Goal: Task Accomplishment & Management: Complete application form

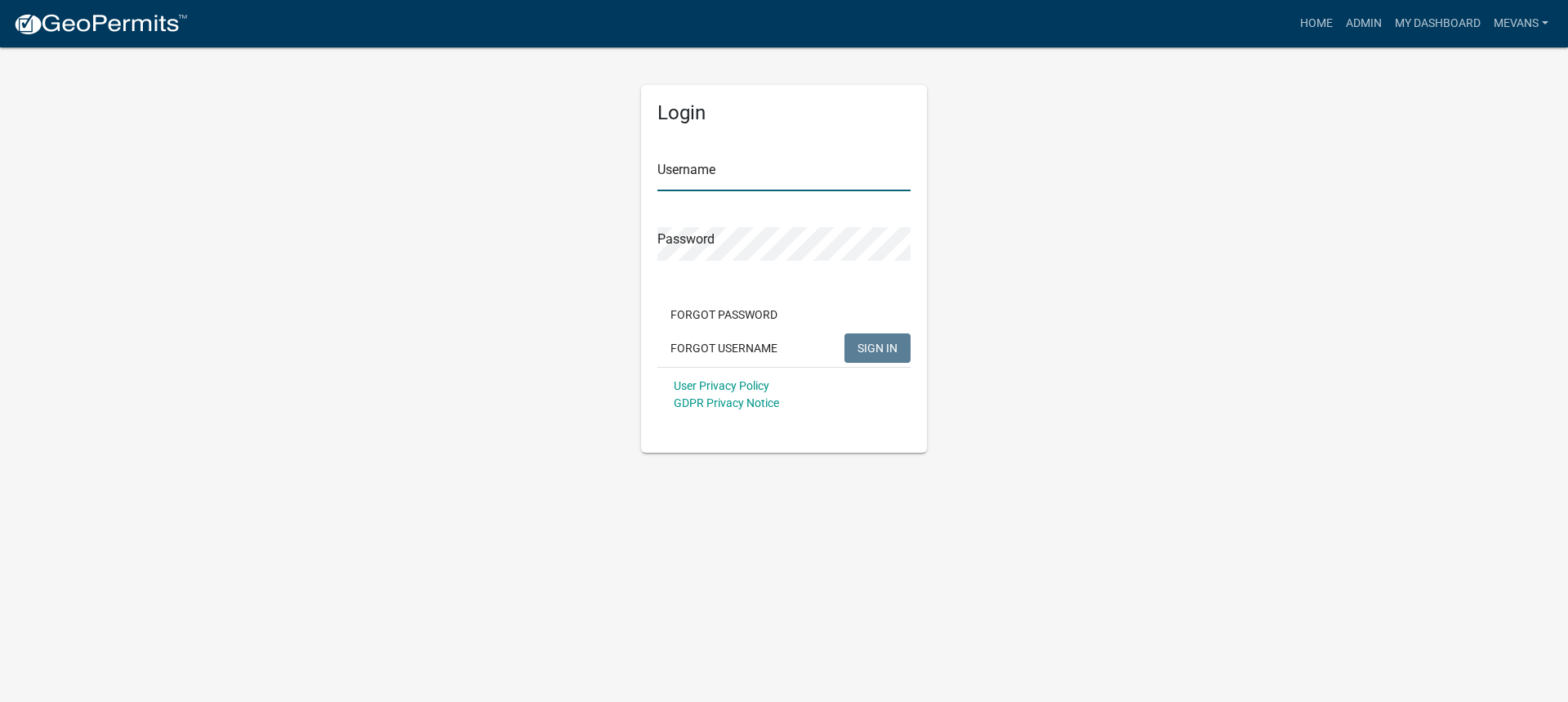
type input "Mevans"
click at [864, 344] on span "SIGN IN" at bounding box center [877, 347] width 40 height 13
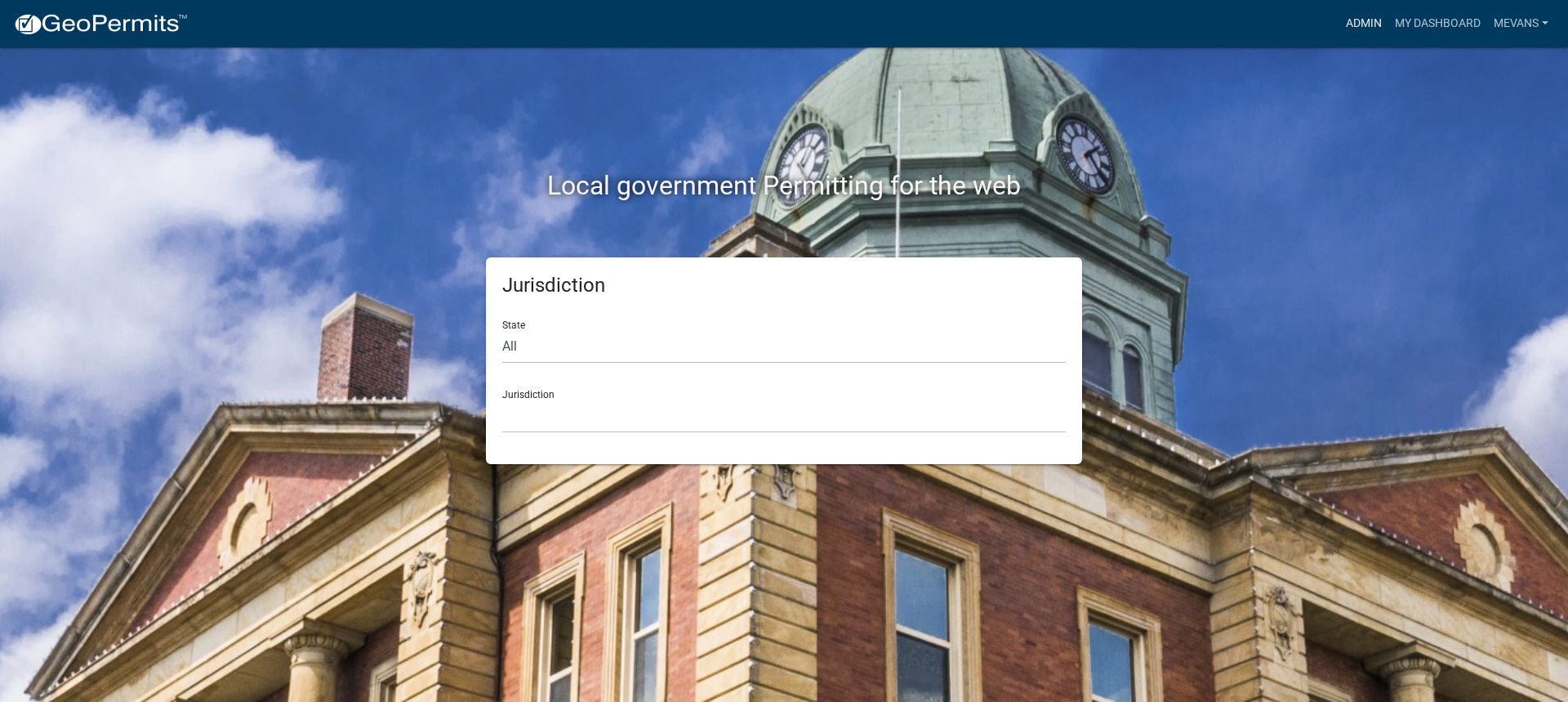
click at [1369, 21] on link "Admin" at bounding box center [1363, 24] width 49 height 31
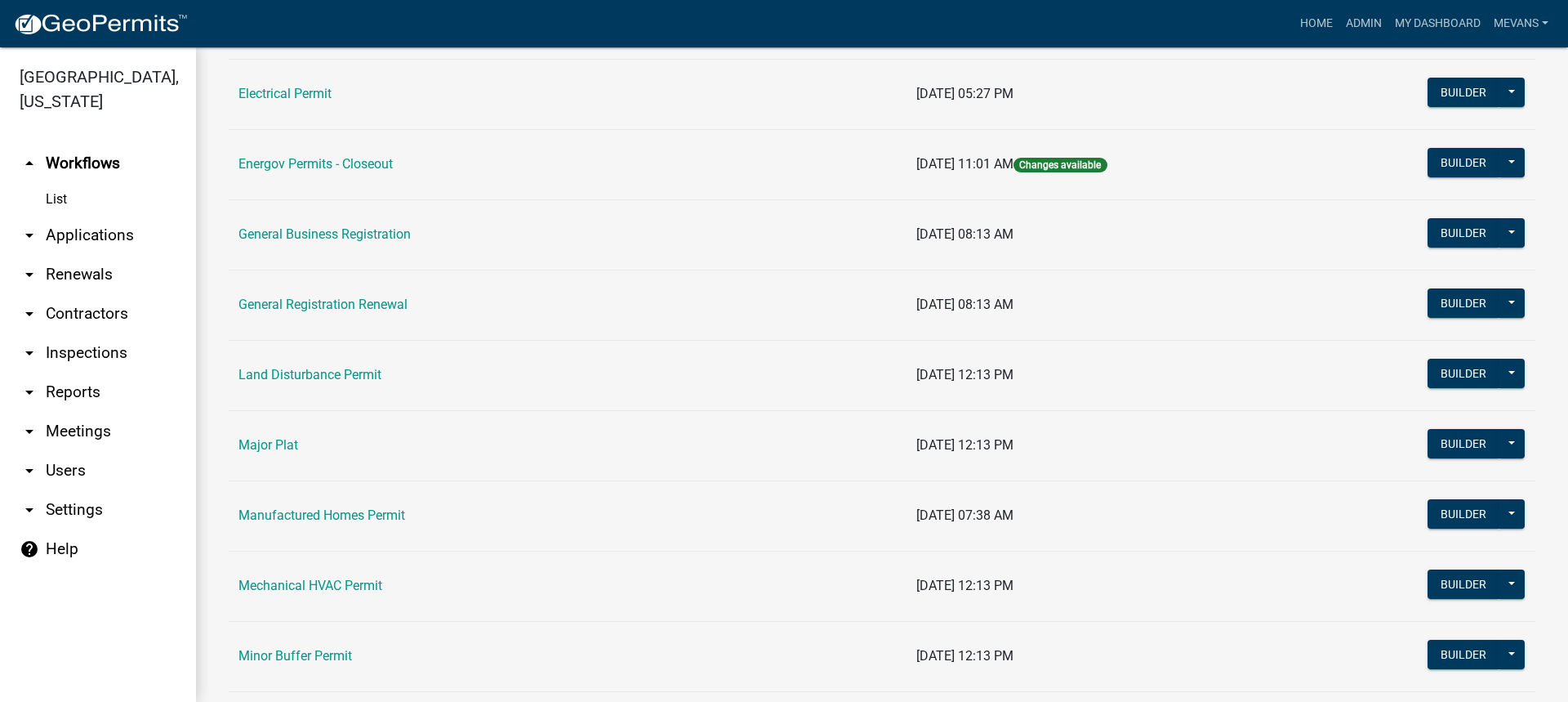
scroll to position [1634, 0]
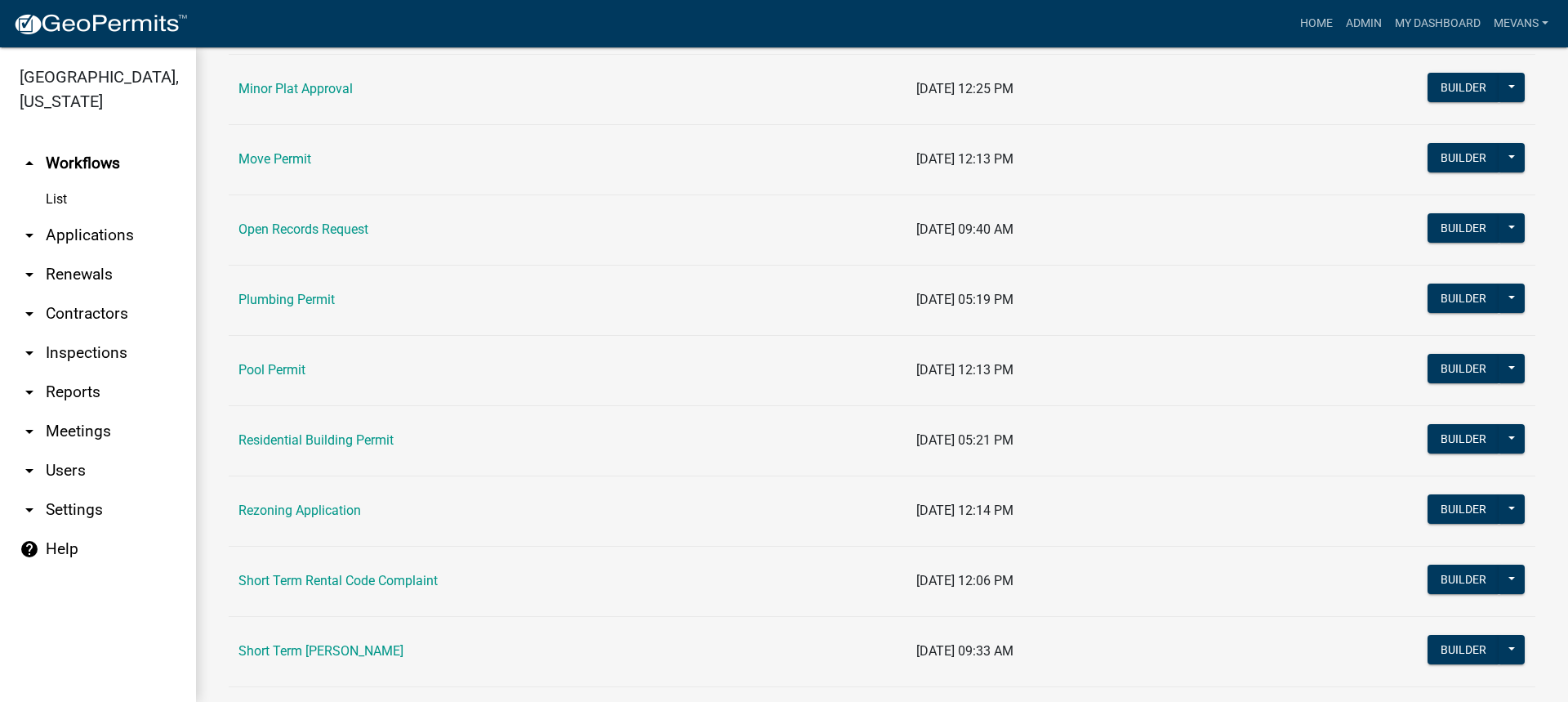
click at [332, 678] on td "Short Term [PERSON_NAME]" at bounding box center [567, 651] width 678 height 70
click at [348, 644] on link "Short Term [PERSON_NAME]" at bounding box center [321, 650] width 165 height 16
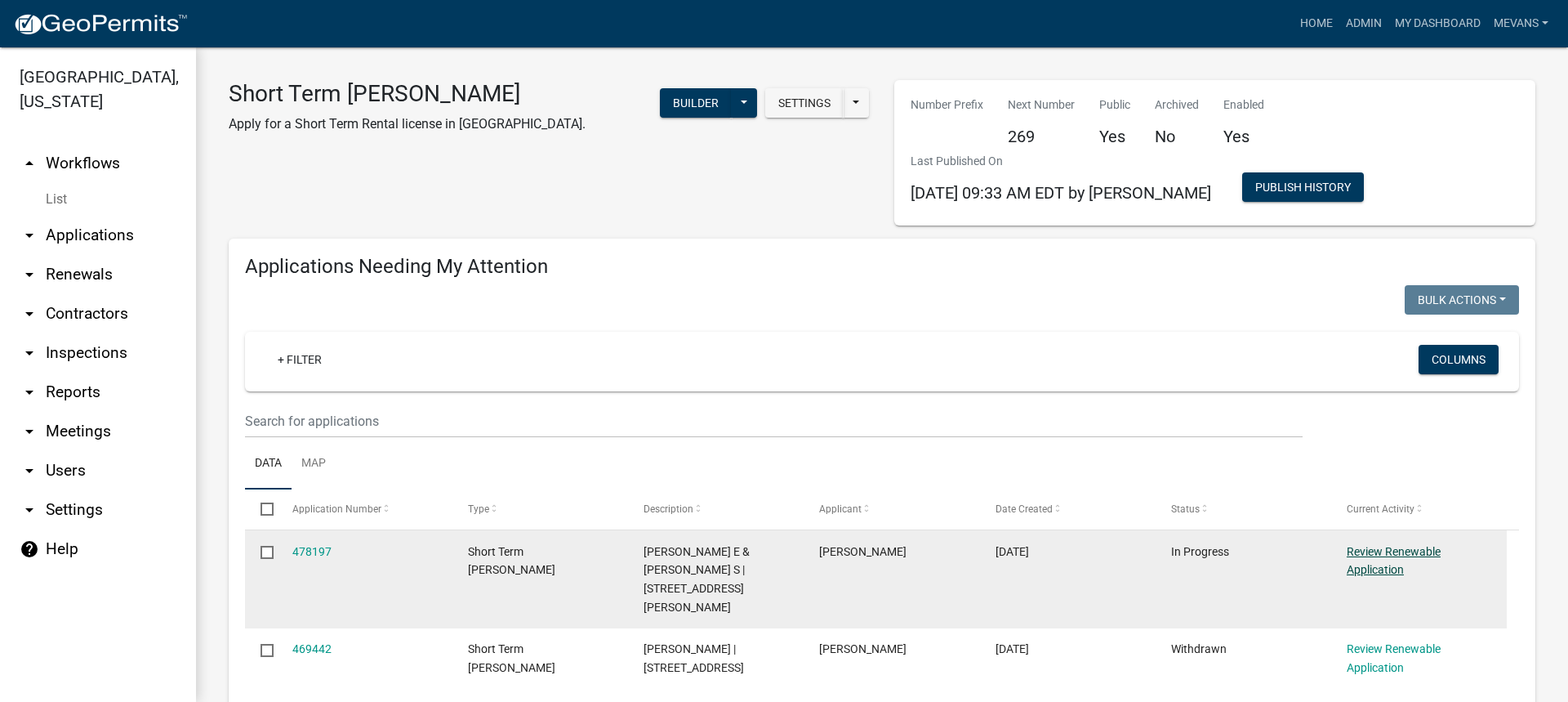
click at [1372, 552] on link "Review Renewable Application" at bounding box center [1393, 561] width 94 height 32
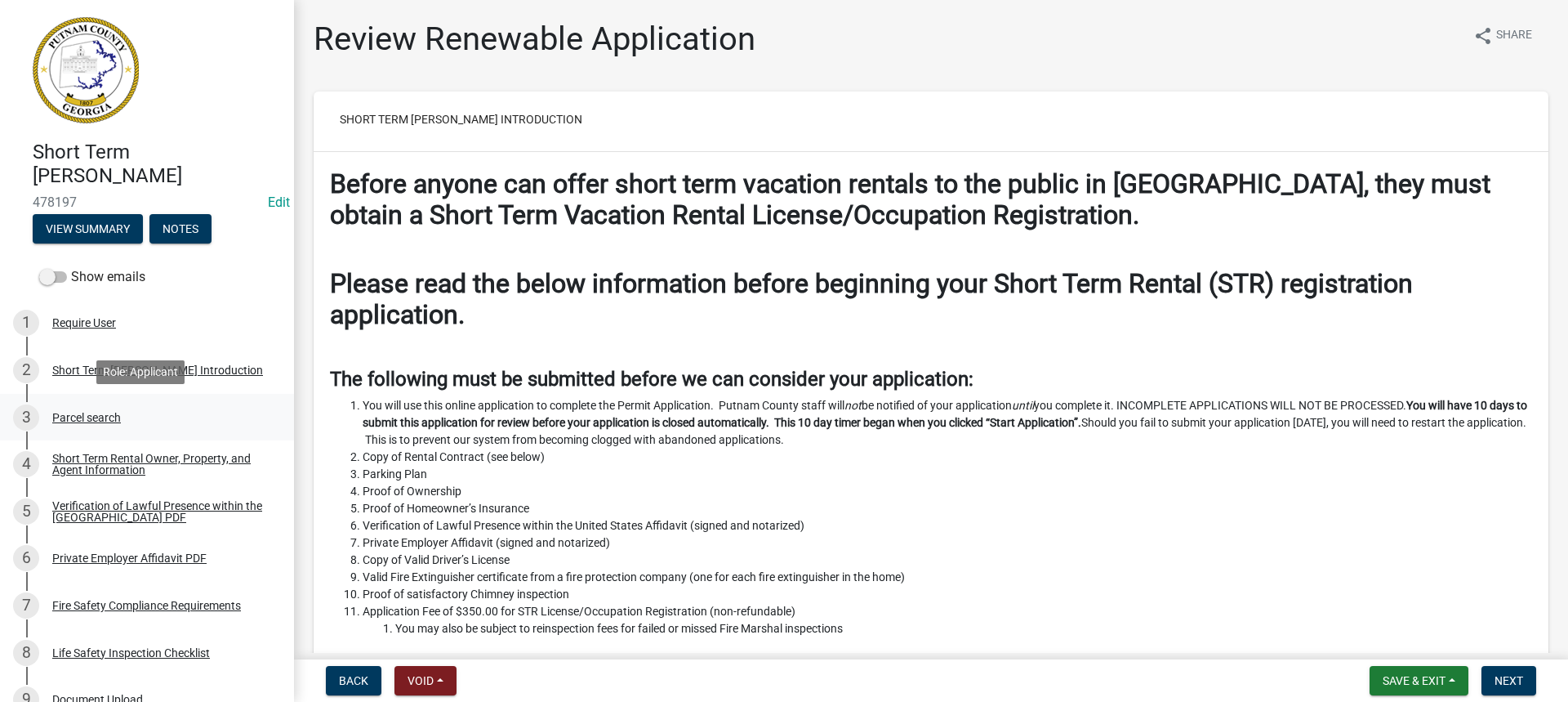
click at [79, 405] on div "3 Parcel search" at bounding box center [140, 417] width 255 height 26
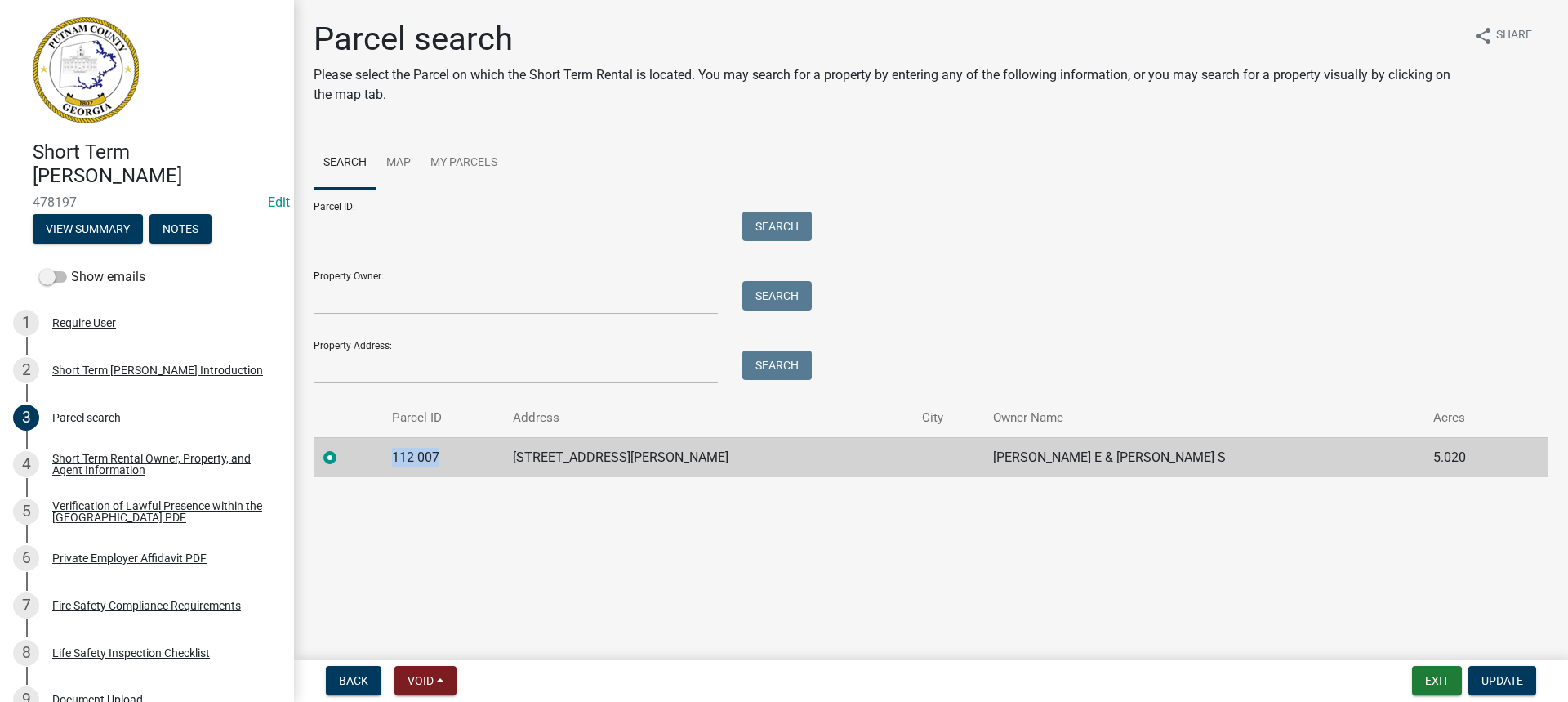
drag, startPoint x: 454, startPoint y: 455, endPoint x: 358, endPoint y: 455, distance: 96.0
click at [358, 455] on tr "112 007 321 SINCLAIR RD SMALLWOOD JIMMIE E & SHERRY S 5.020" at bounding box center [930, 457] width 1234 height 40
copy td "112 007"
click at [87, 370] on div "Short Term [PERSON_NAME] Introduction" at bounding box center [157, 370] width 211 height 12
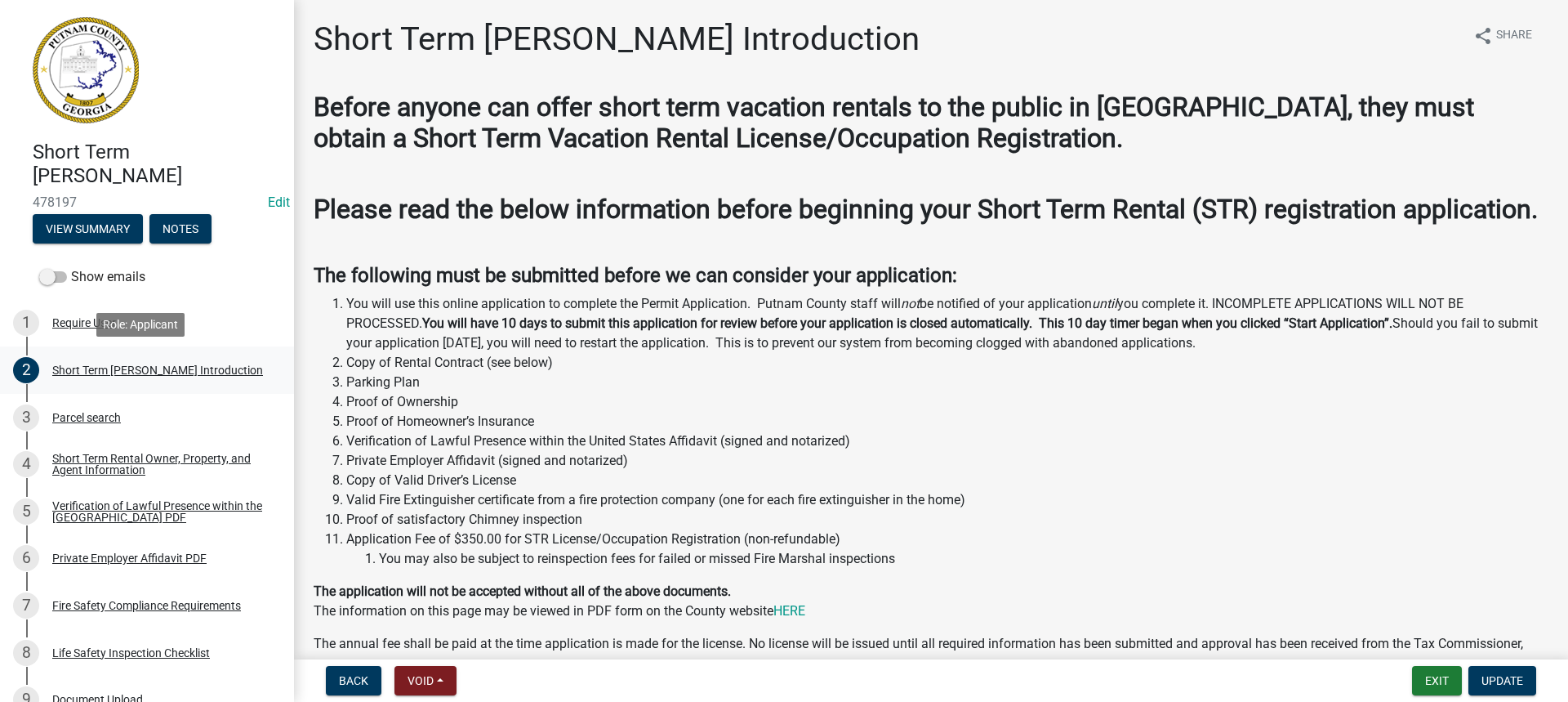
click at [128, 356] on link "2 Short Term Rental Registration Introduction" at bounding box center [147, 370] width 294 height 47
click at [132, 456] on div "Short Term Rental Owner, Property, and Agent Information" at bounding box center [159, 464] width 215 height 23
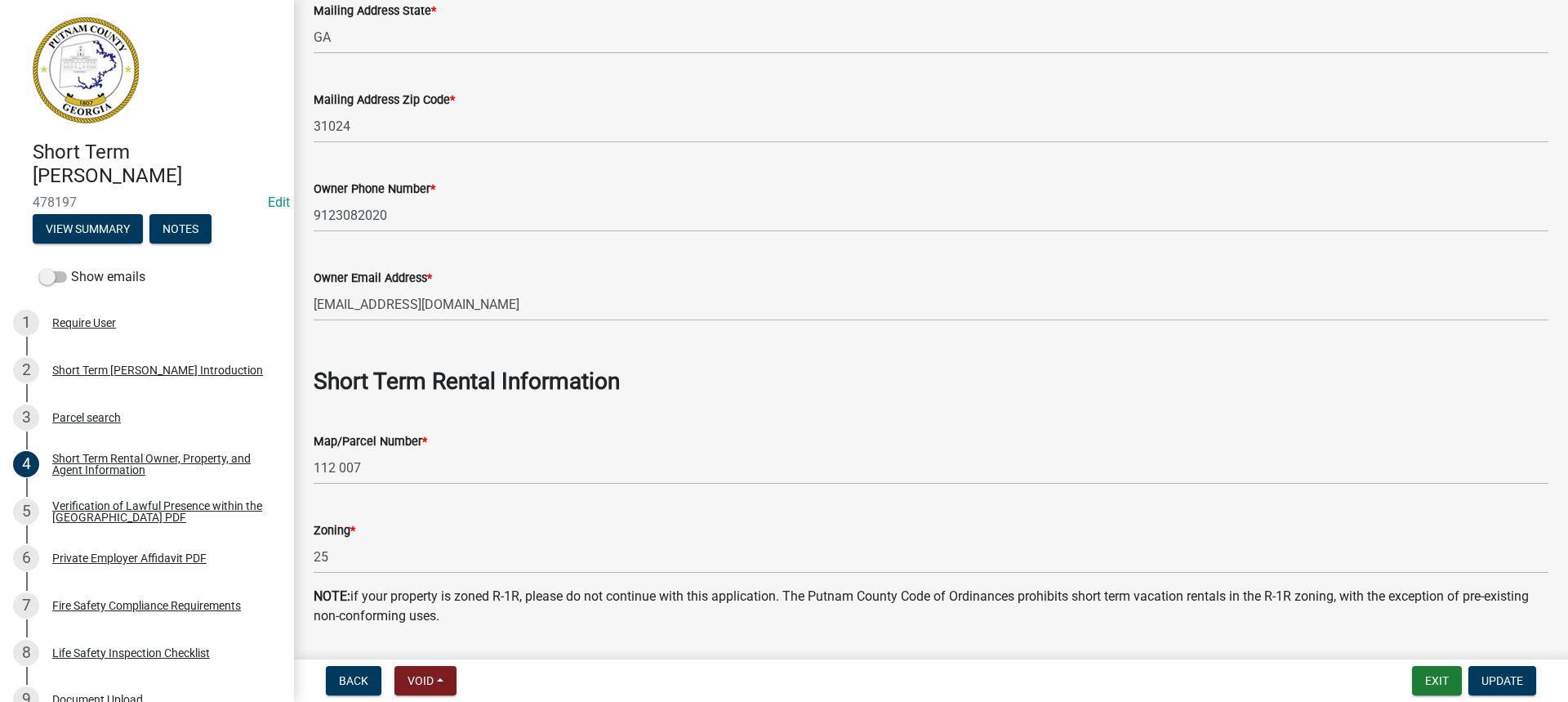
scroll to position [817, 0]
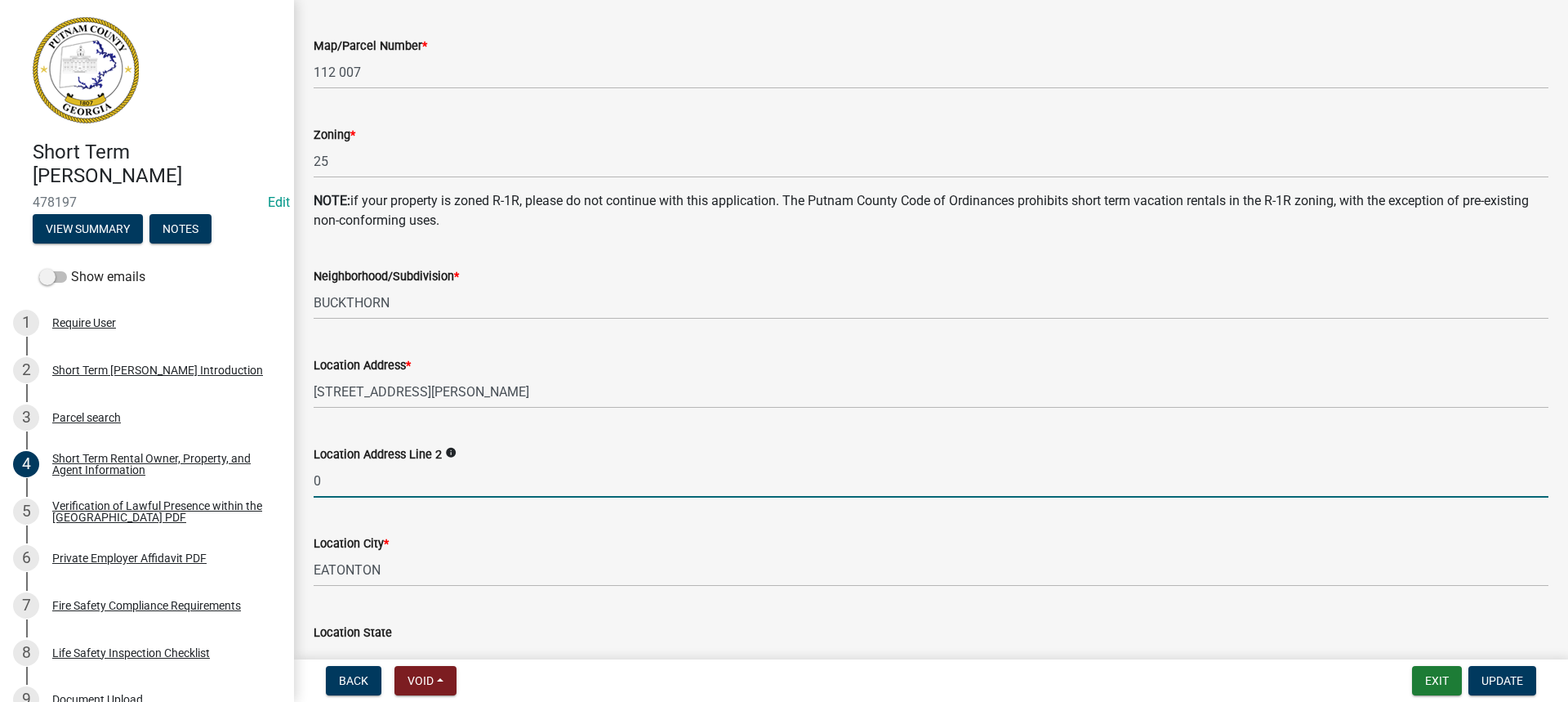
click at [361, 490] on input "0" at bounding box center [930, 481] width 1234 height 34
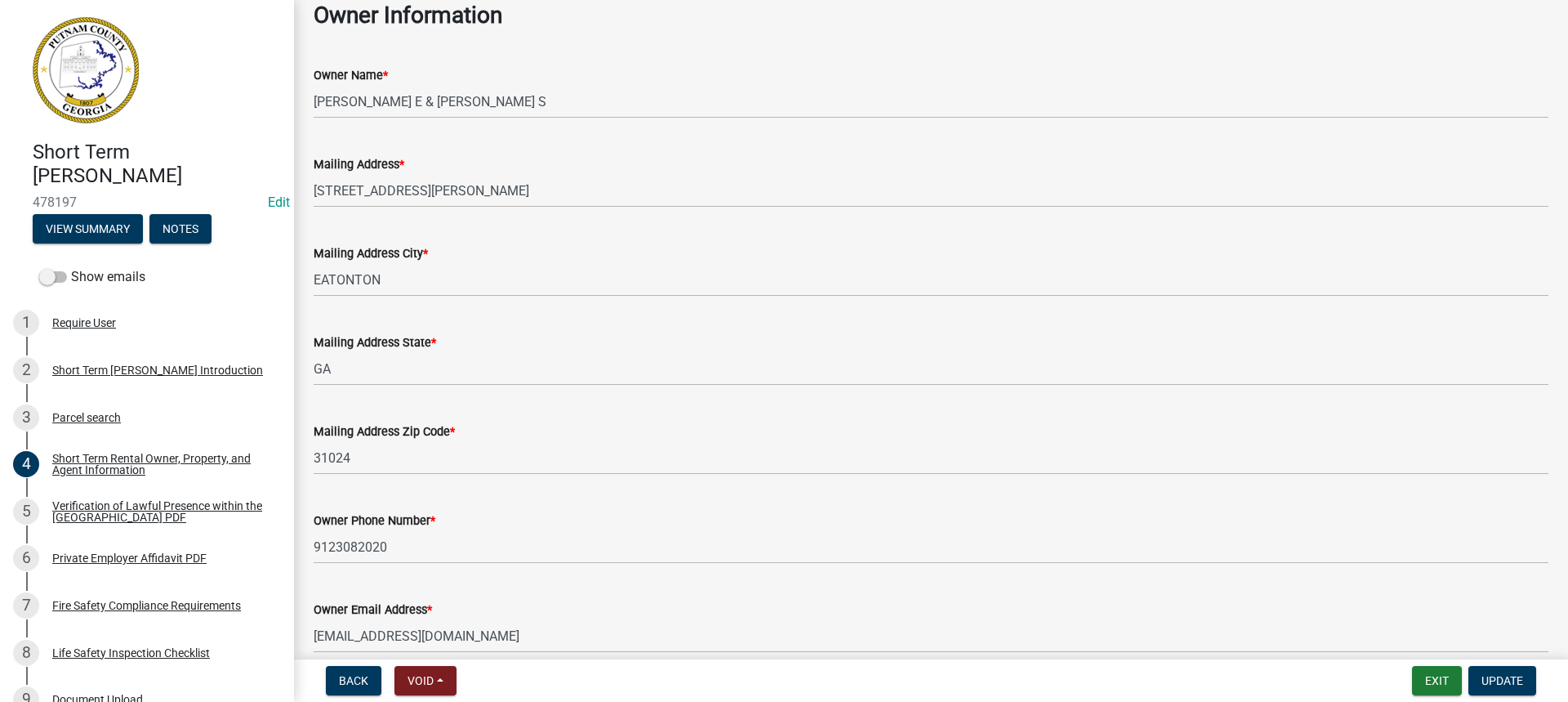
scroll to position [0, 0]
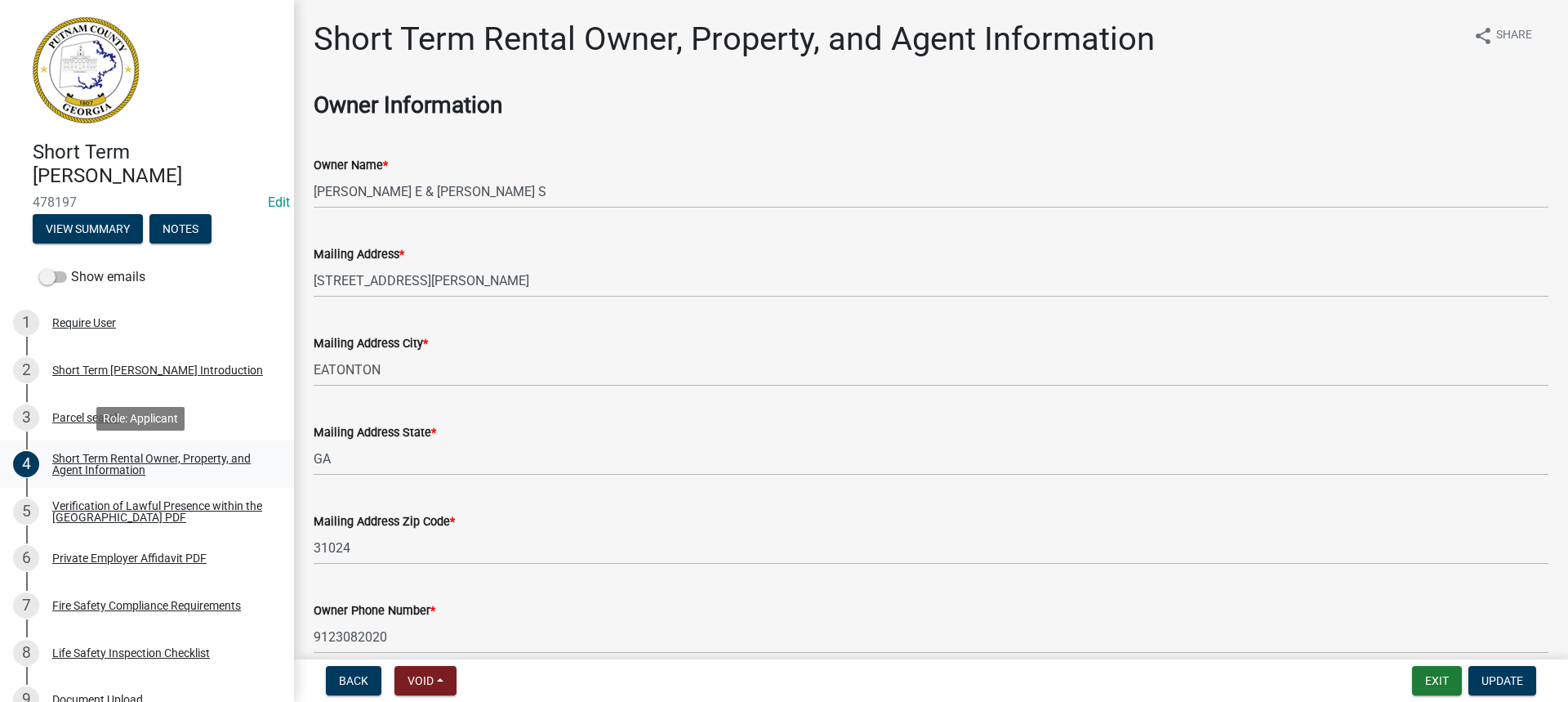
click at [92, 471] on div "Short Term Rental Owner, Property, and Agent Information" at bounding box center [159, 464] width 215 height 23
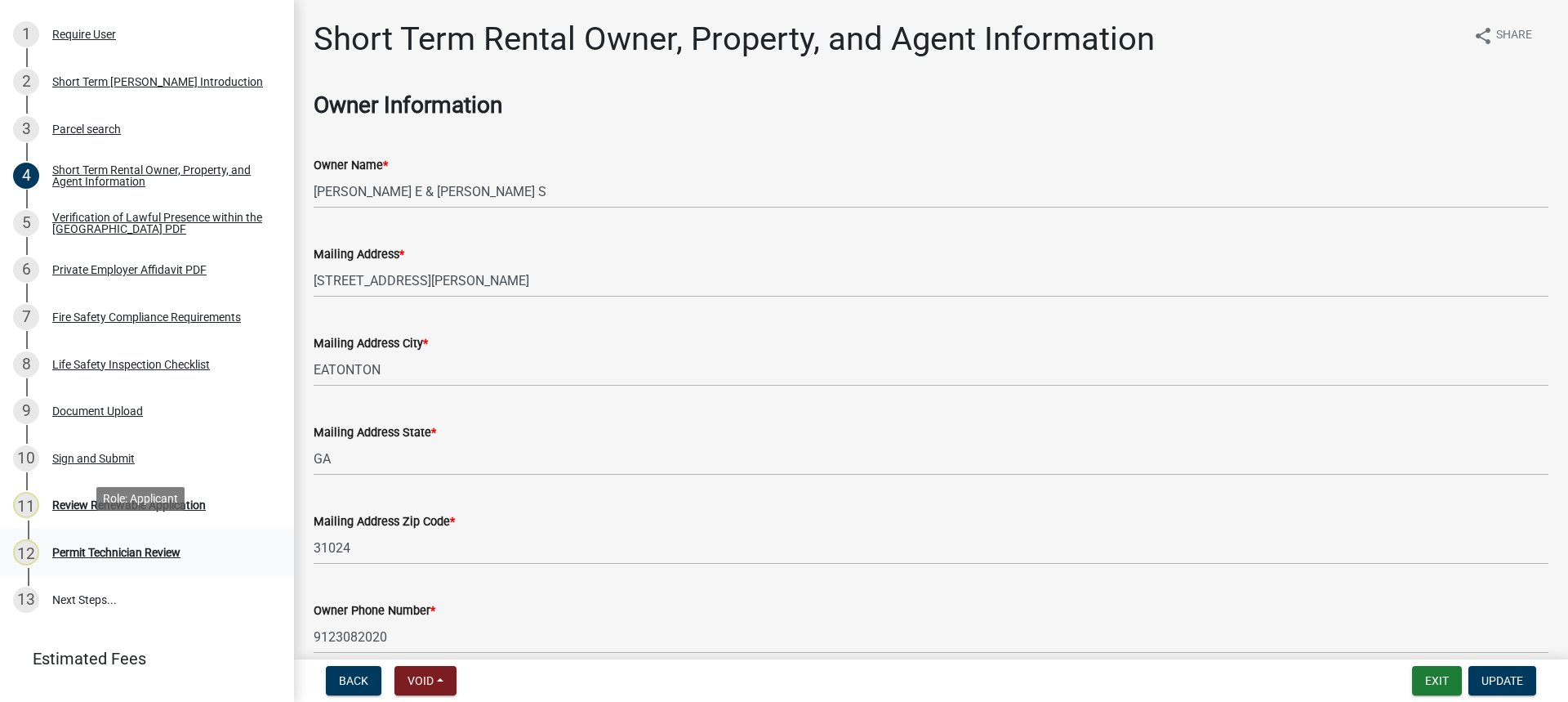
scroll to position [324, 0]
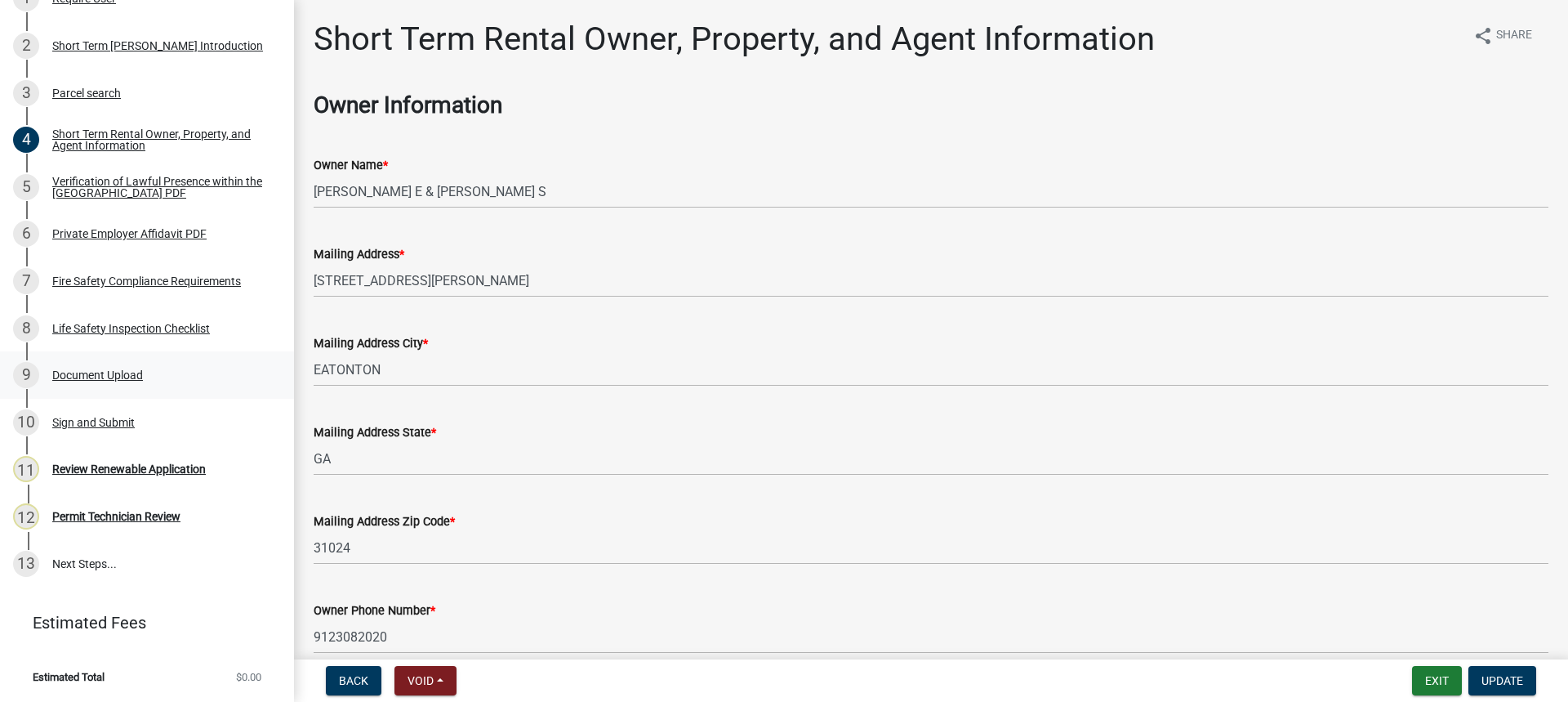
click at [96, 370] on div "Document Upload" at bounding box center [97, 375] width 91 height 12
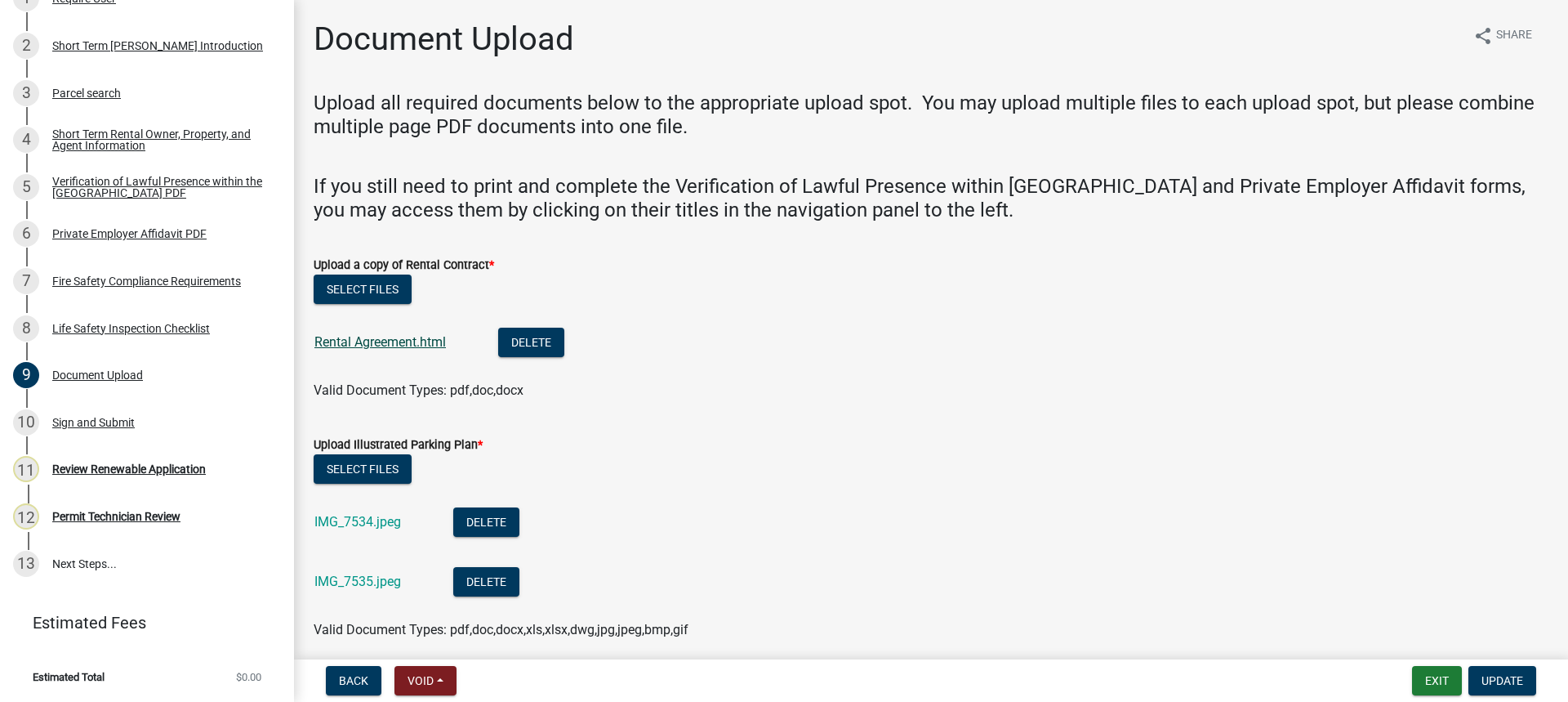
click at [389, 345] on link "Rental Agreement.html" at bounding box center [379, 342] width 131 height 16
click at [353, 521] on link "IMG_7534.jpeg" at bounding box center [357, 521] width 87 height 16
click at [390, 573] on div "IMG_7535.jpeg" at bounding box center [370, 583] width 113 height 34
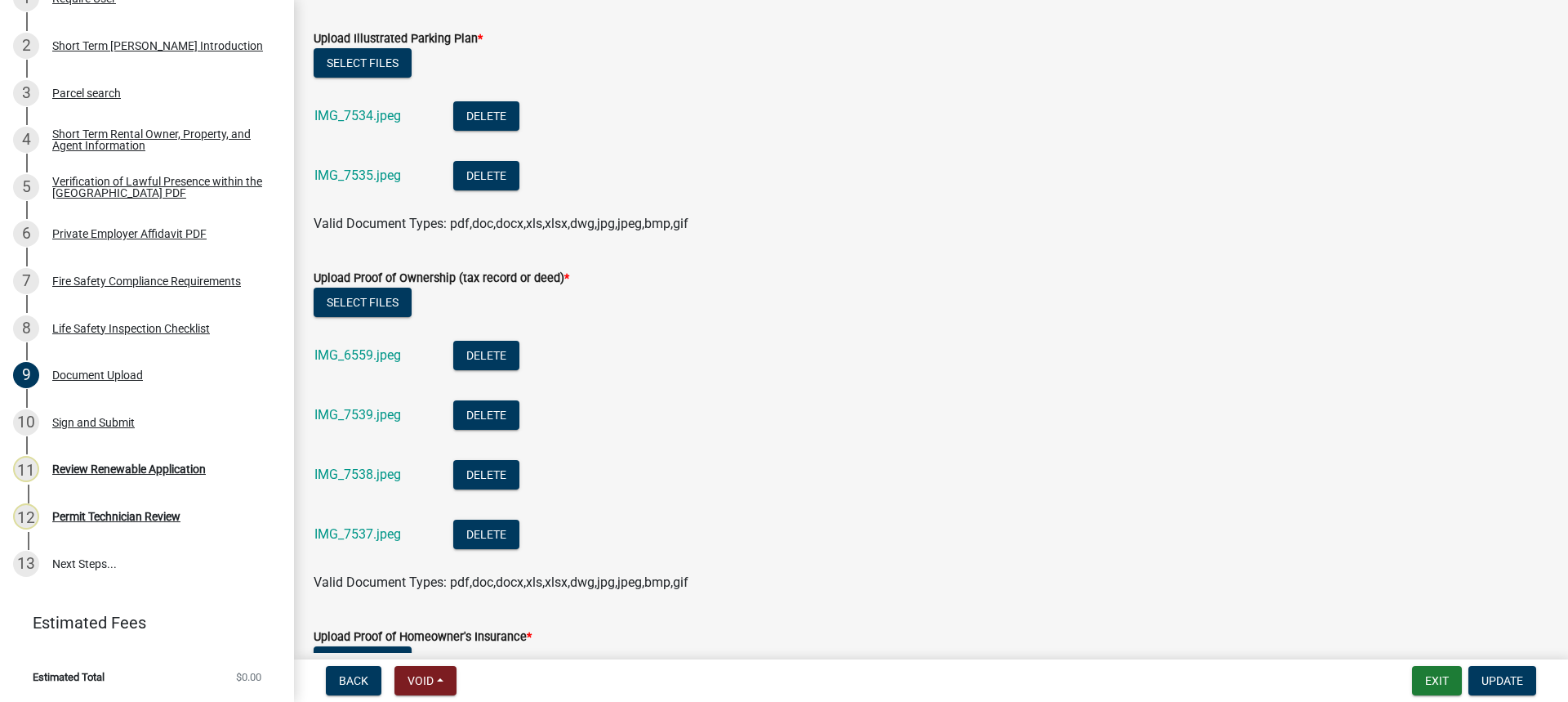
scroll to position [408, 0]
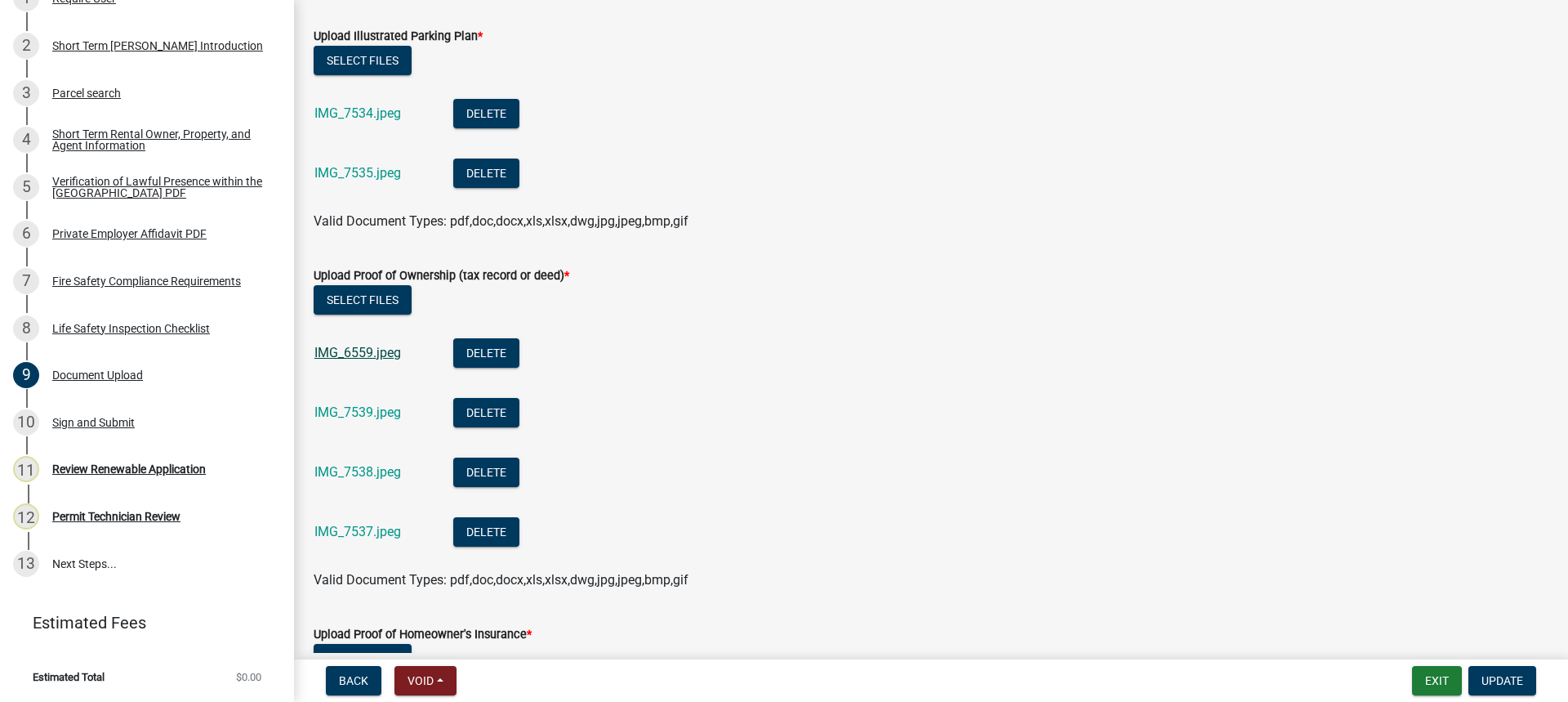
click at [317, 349] on link "IMG_6559.jpeg" at bounding box center [357, 352] width 87 height 16
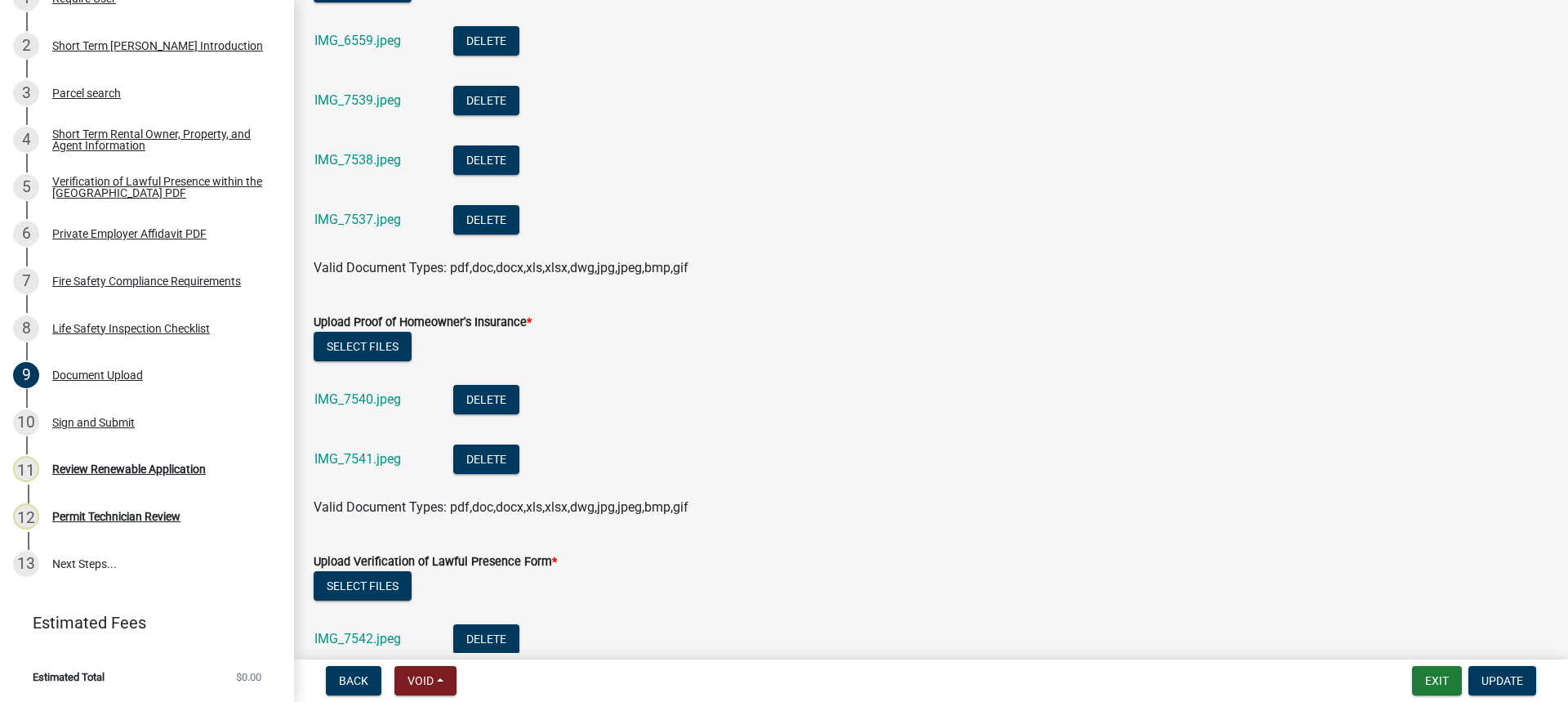
scroll to position [735, 0]
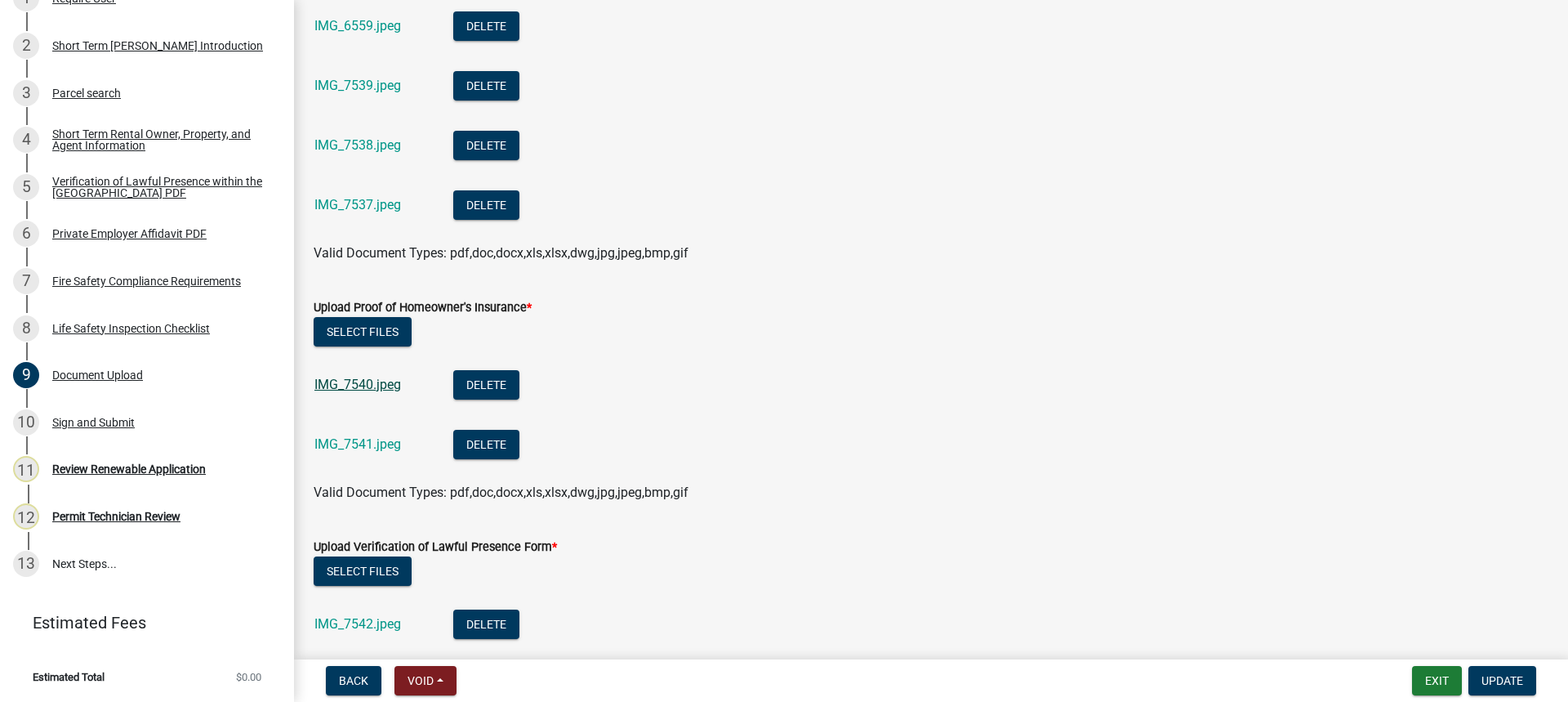
click at [330, 380] on link "IMG_7540.jpeg" at bounding box center [357, 384] width 87 height 16
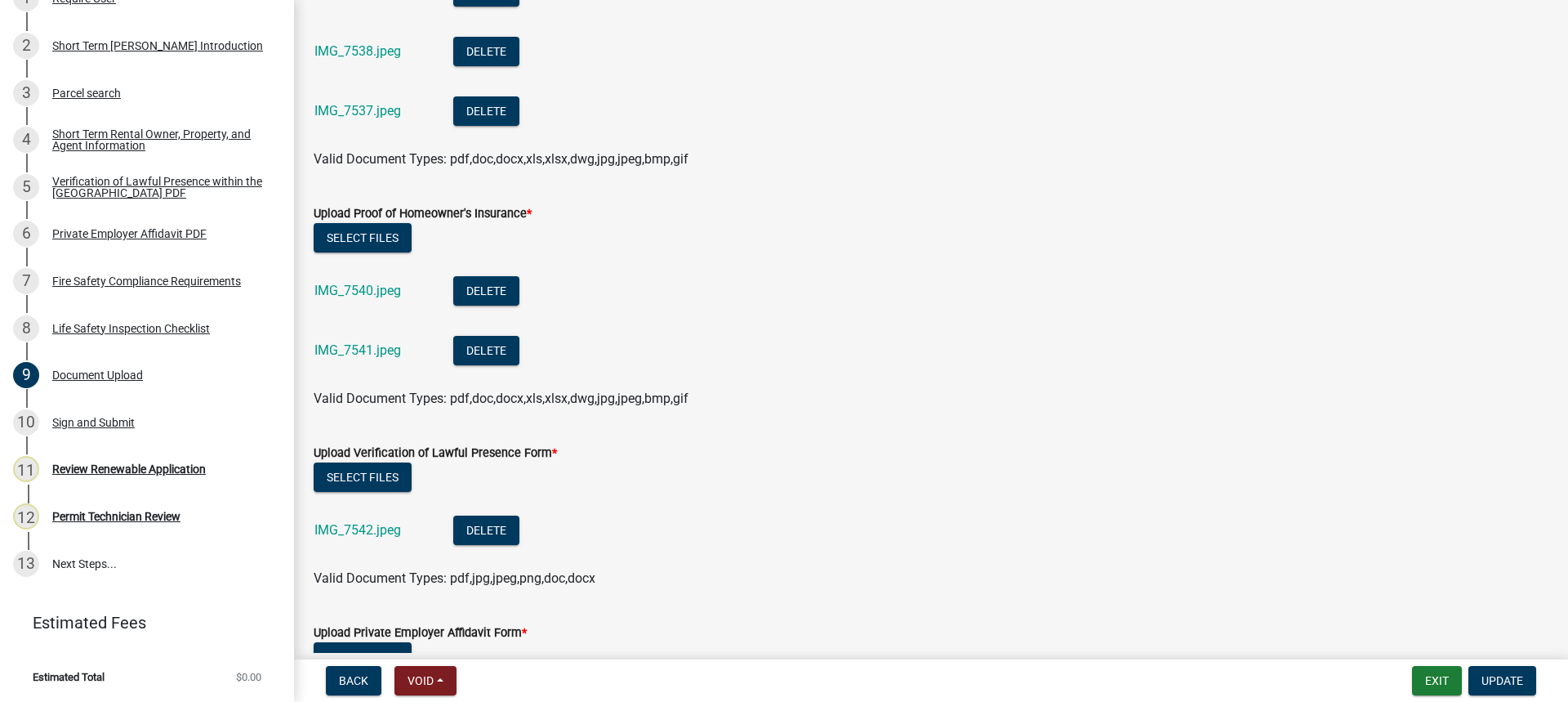
scroll to position [980, 0]
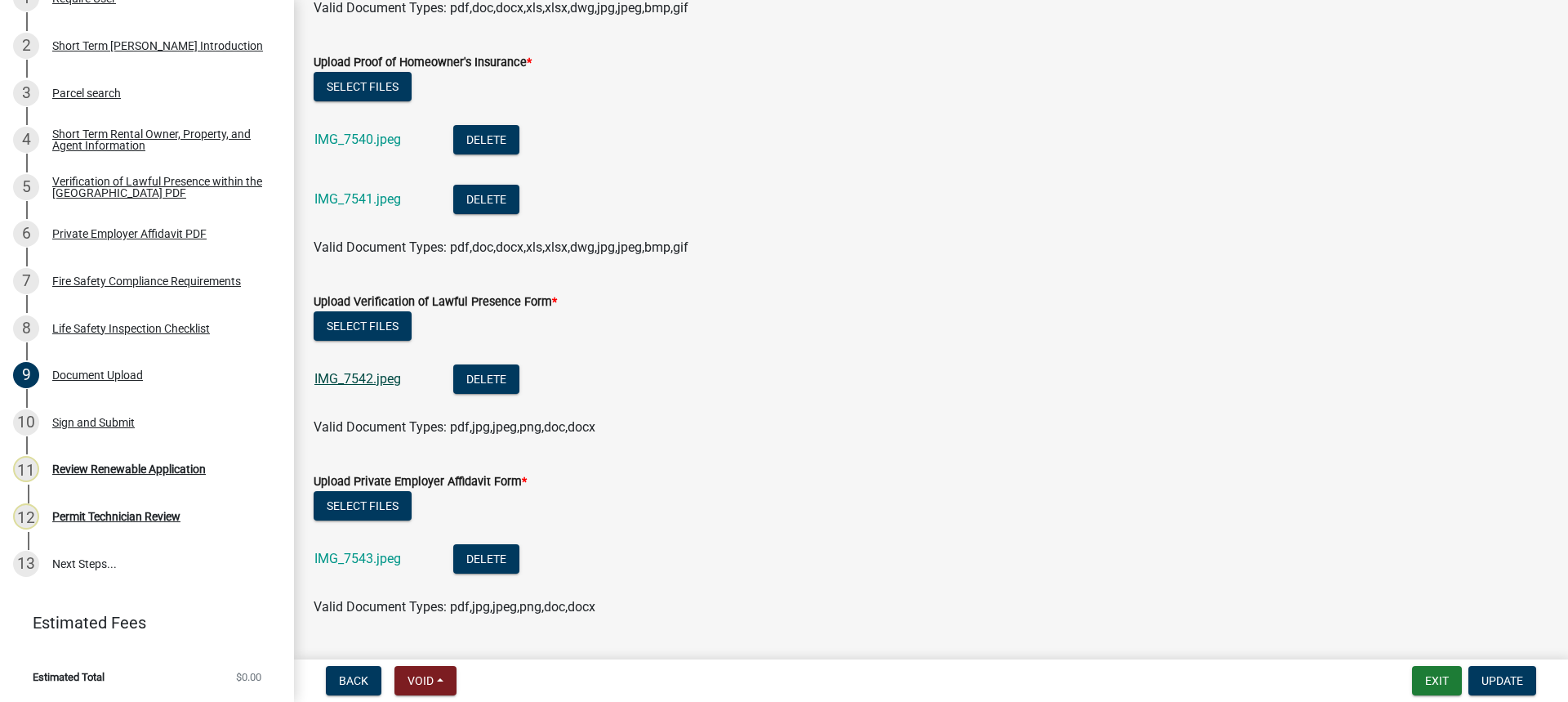
click at [383, 371] on link "IMG_7542.jpeg" at bounding box center [357, 379] width 87 height 16
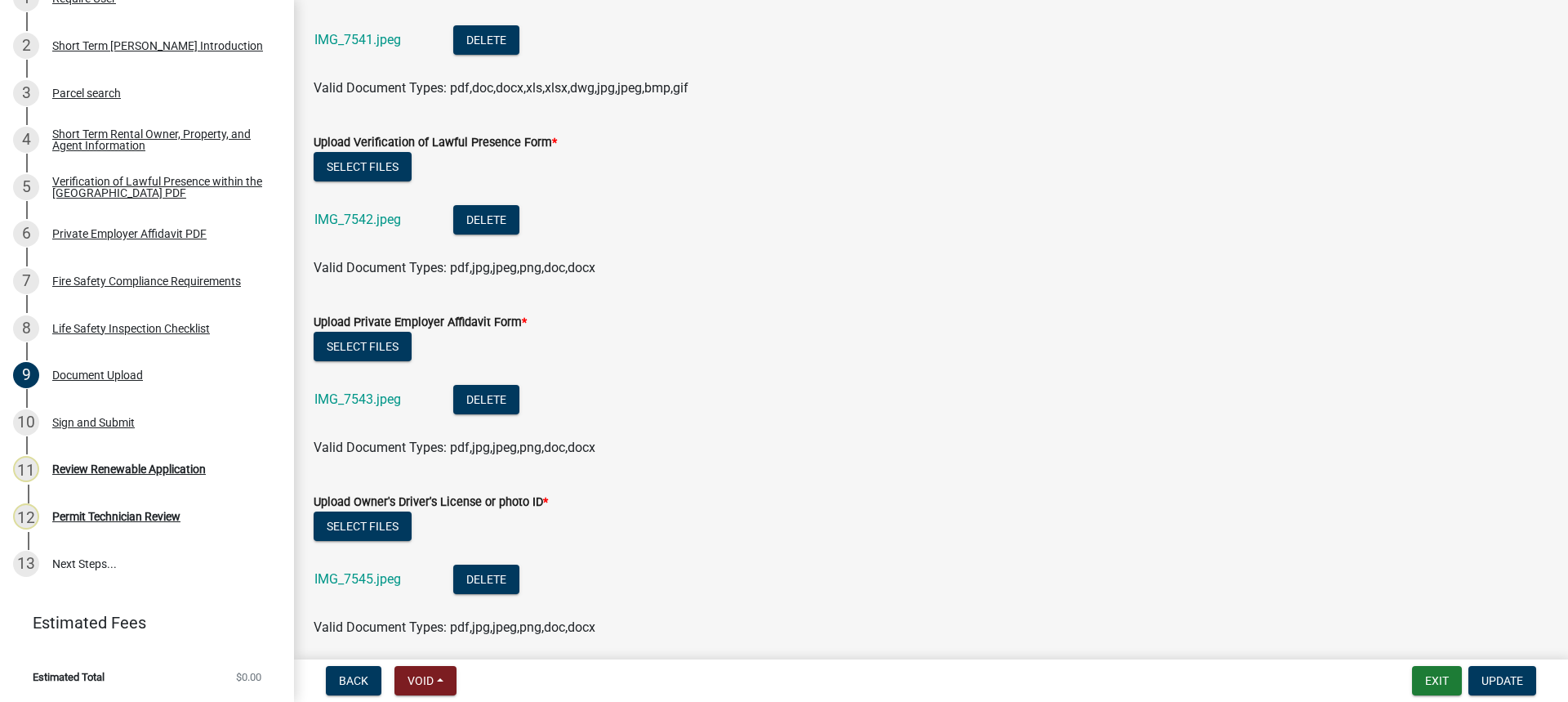
scroll to position [1144, 0]
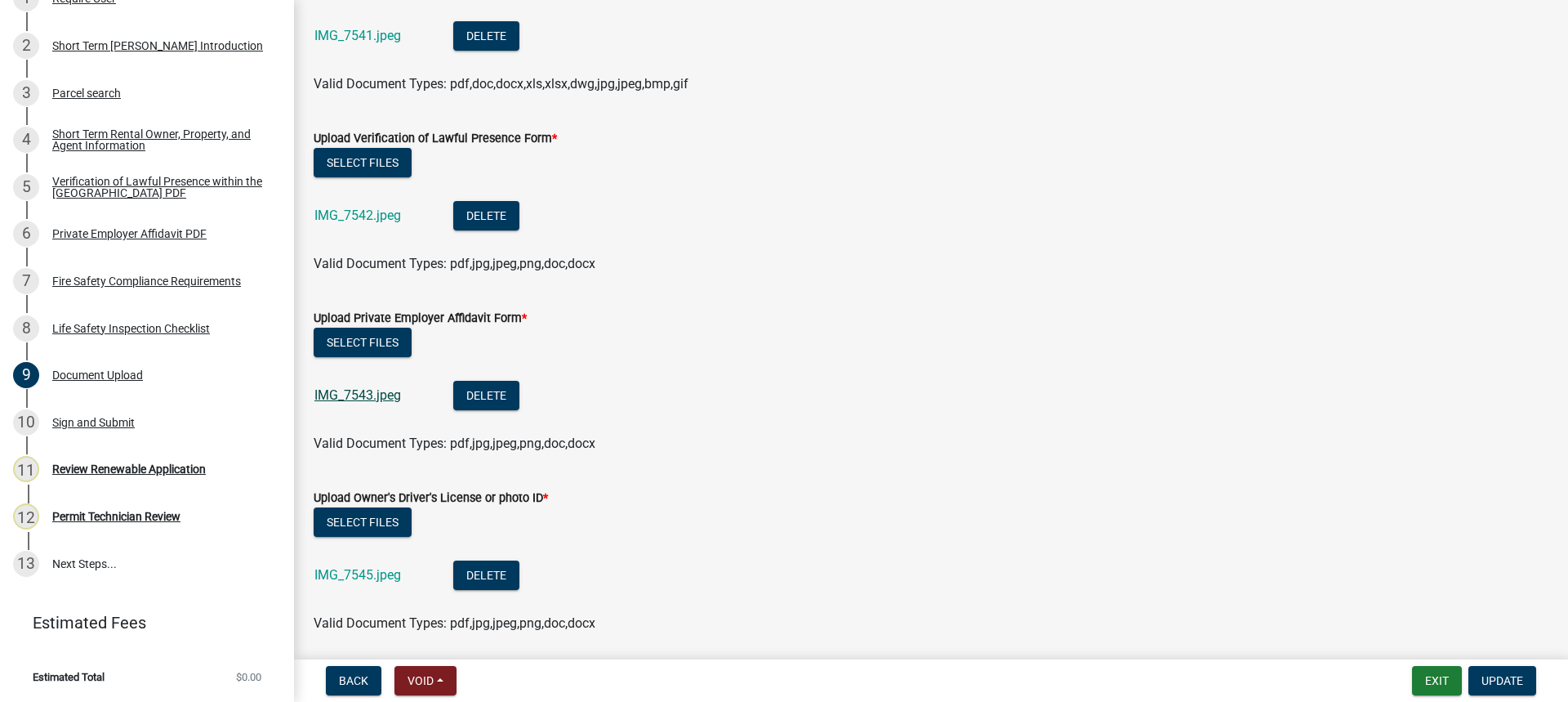
click at [361, 396] on link "IMG_7543.jpeg" at bounding box center [357, 394] width 87 height 16
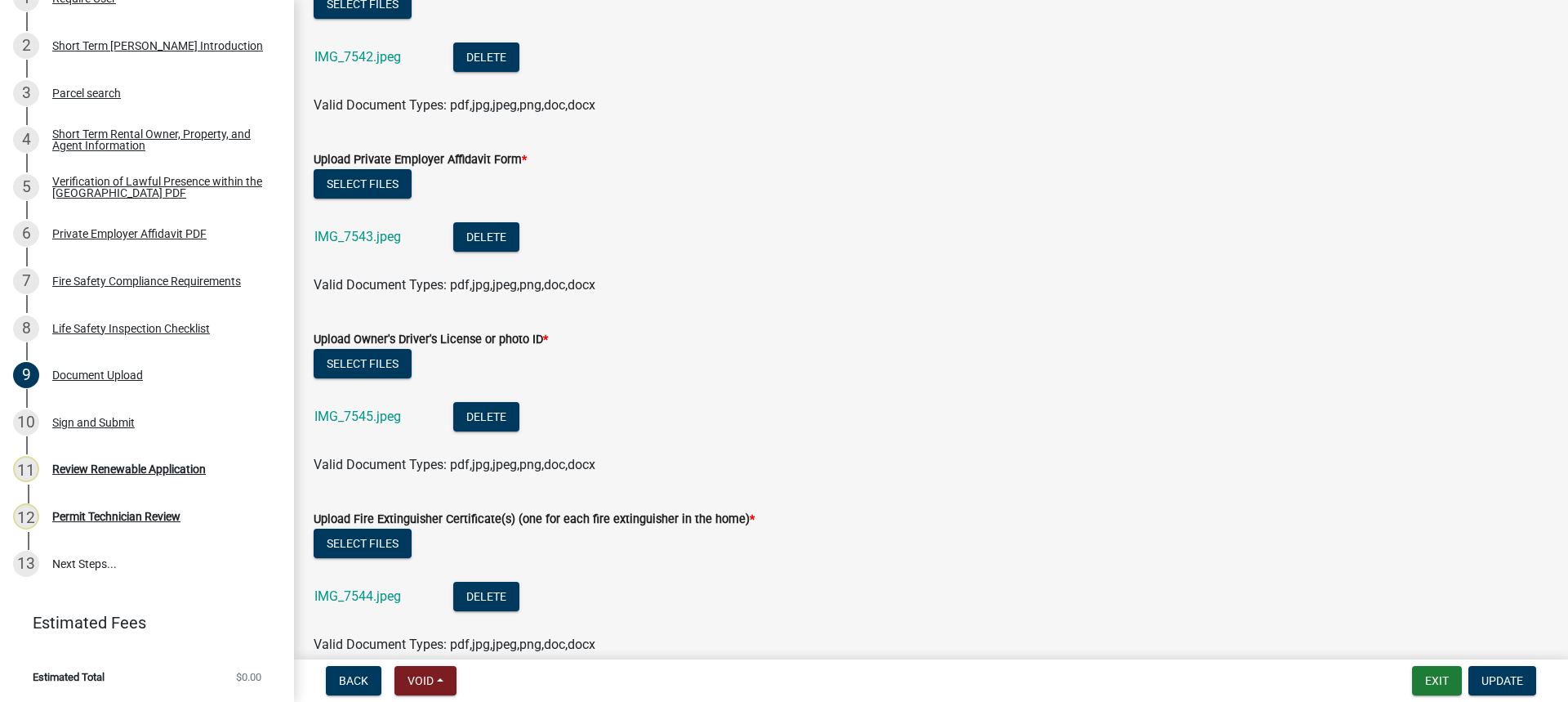
scroll to position [1307, 0]
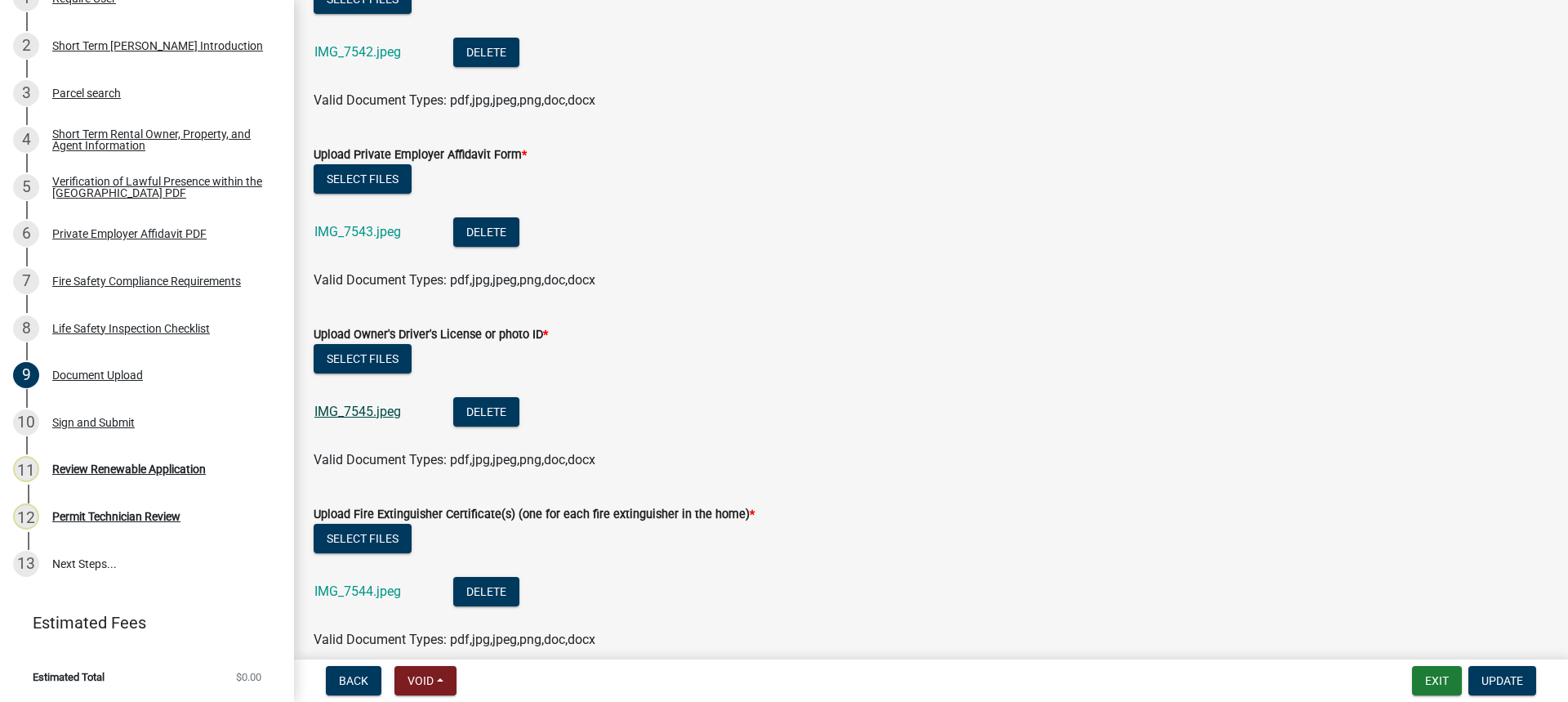
click at [340, 409] on link "IMG_7545.jpeg" at bounding box center [357, 411] width 87 height 16
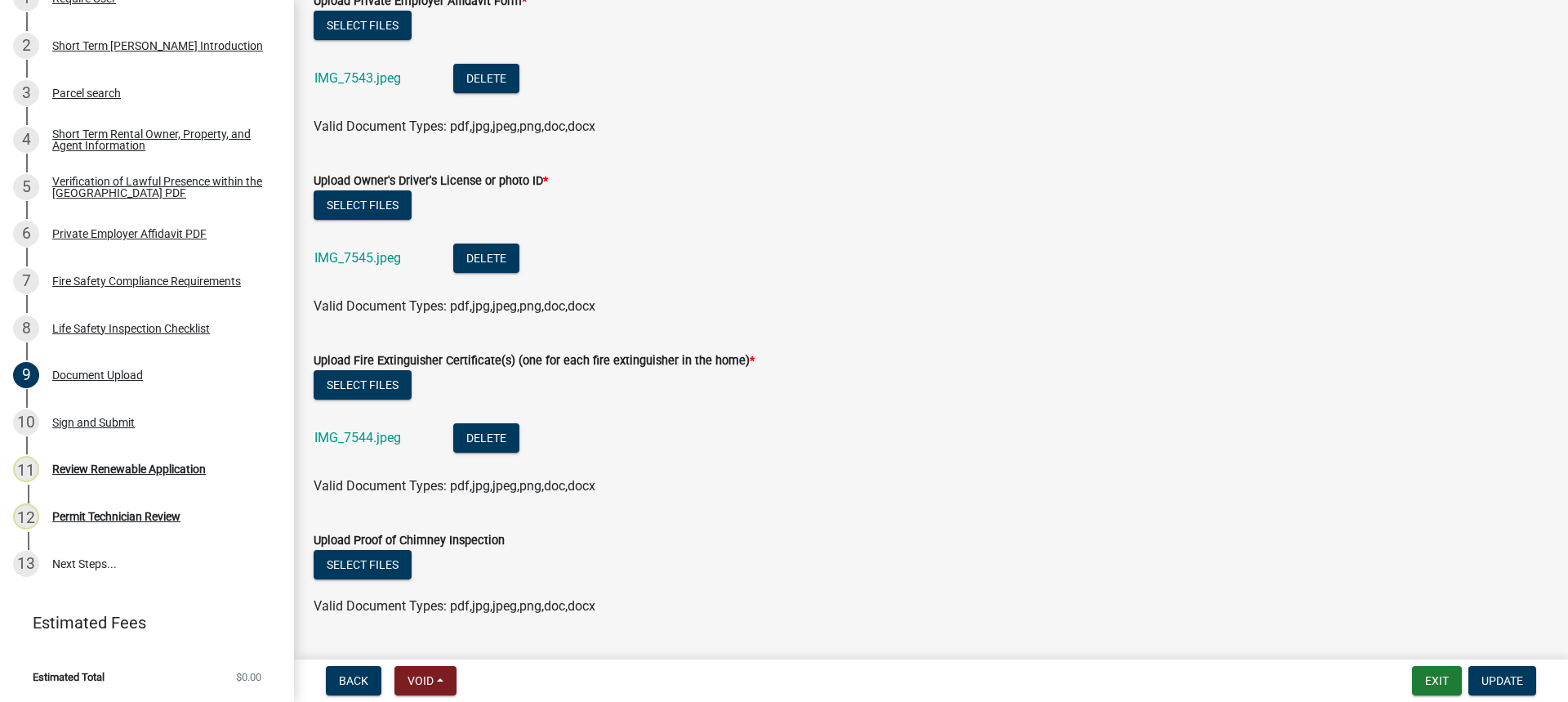
scroll to position [1502, 0]
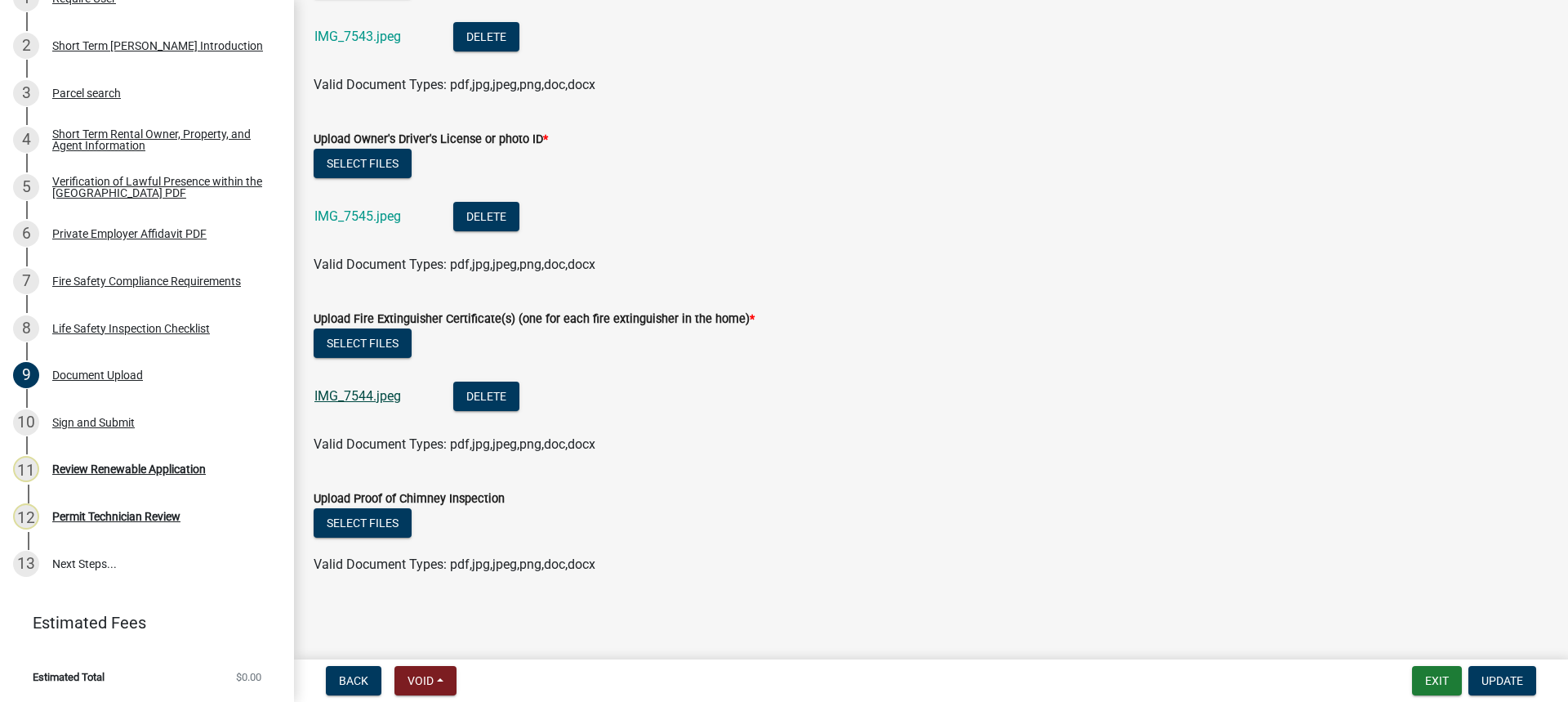
click at [377, 393] on link "IMG_7544.jpeg" at bounding box center [357, 395] width 87 height 16
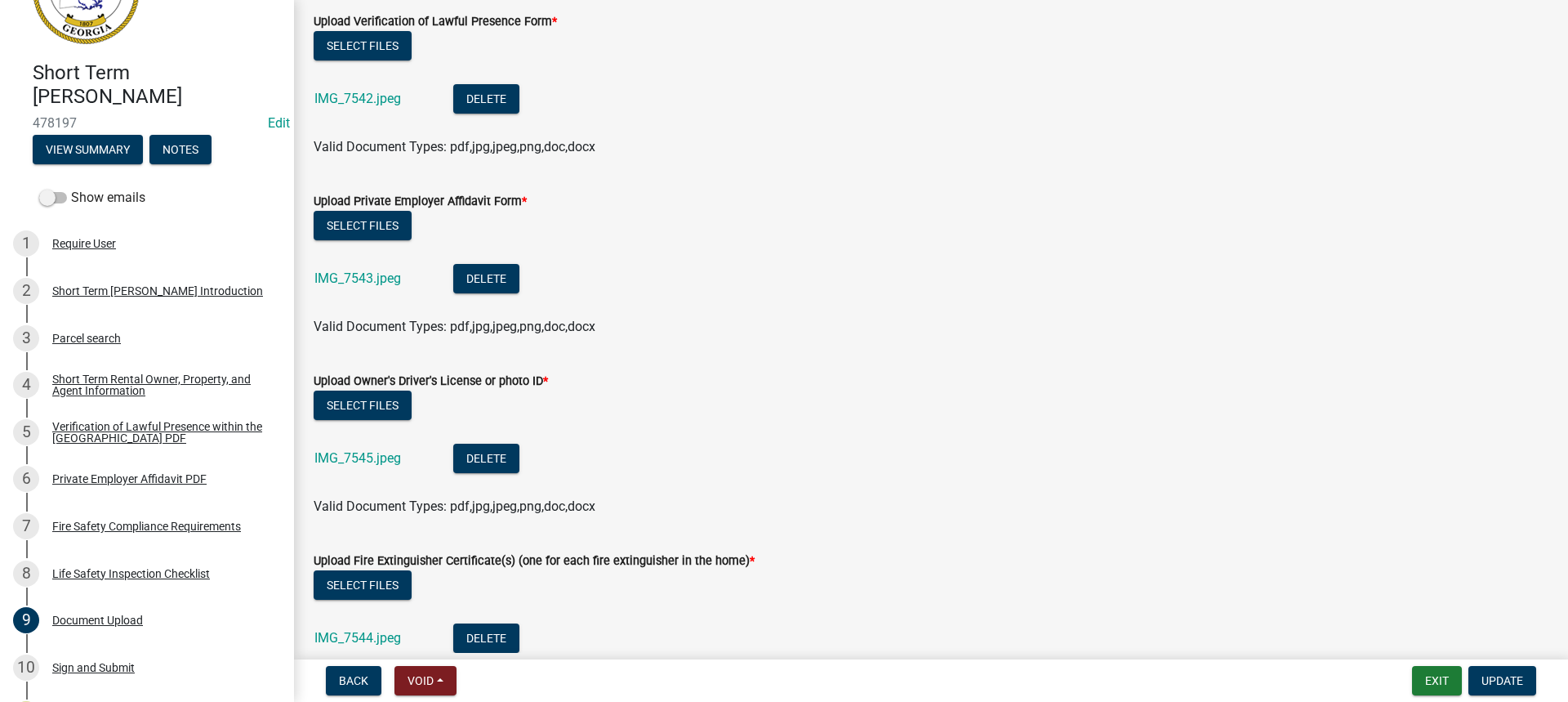
scroll to position [1012, 0]
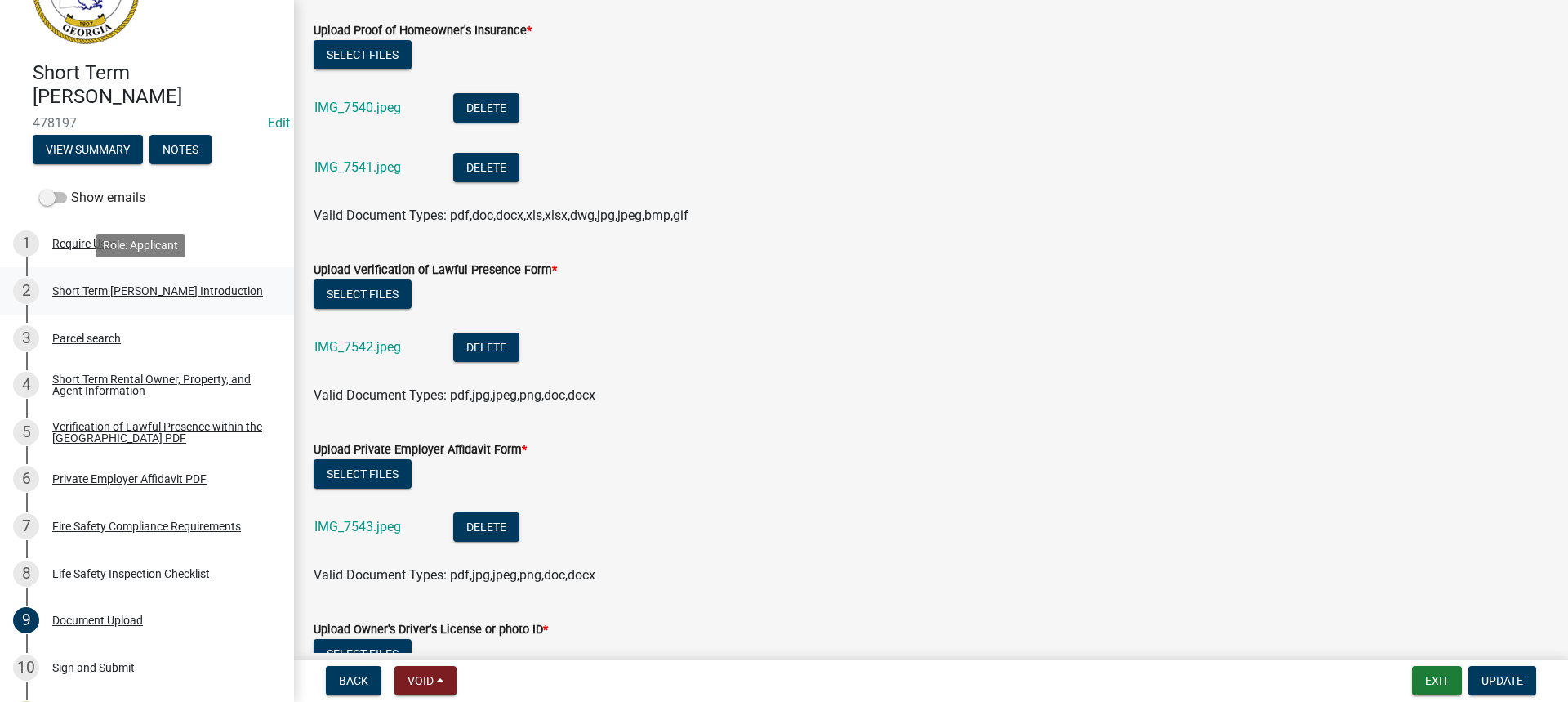
click at [154, 285] on div "Short Term [PERSON_NAME] Introduction" at bounding box center [157, 291] width 211 height 12
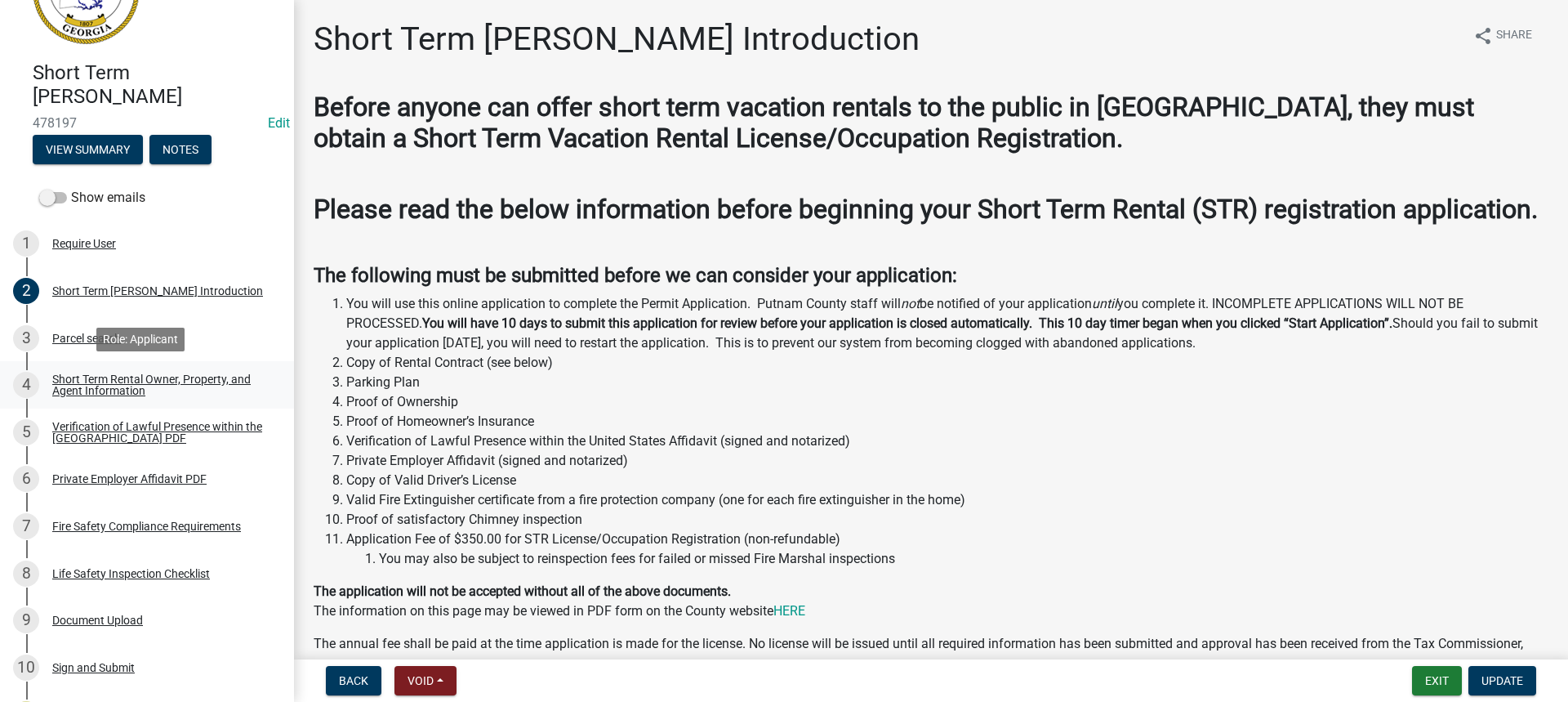
click at [88, 390] on div "Short Term Rental Owner, Property, and Agent Information" at bounding box center [159, 385] width 215 height 23
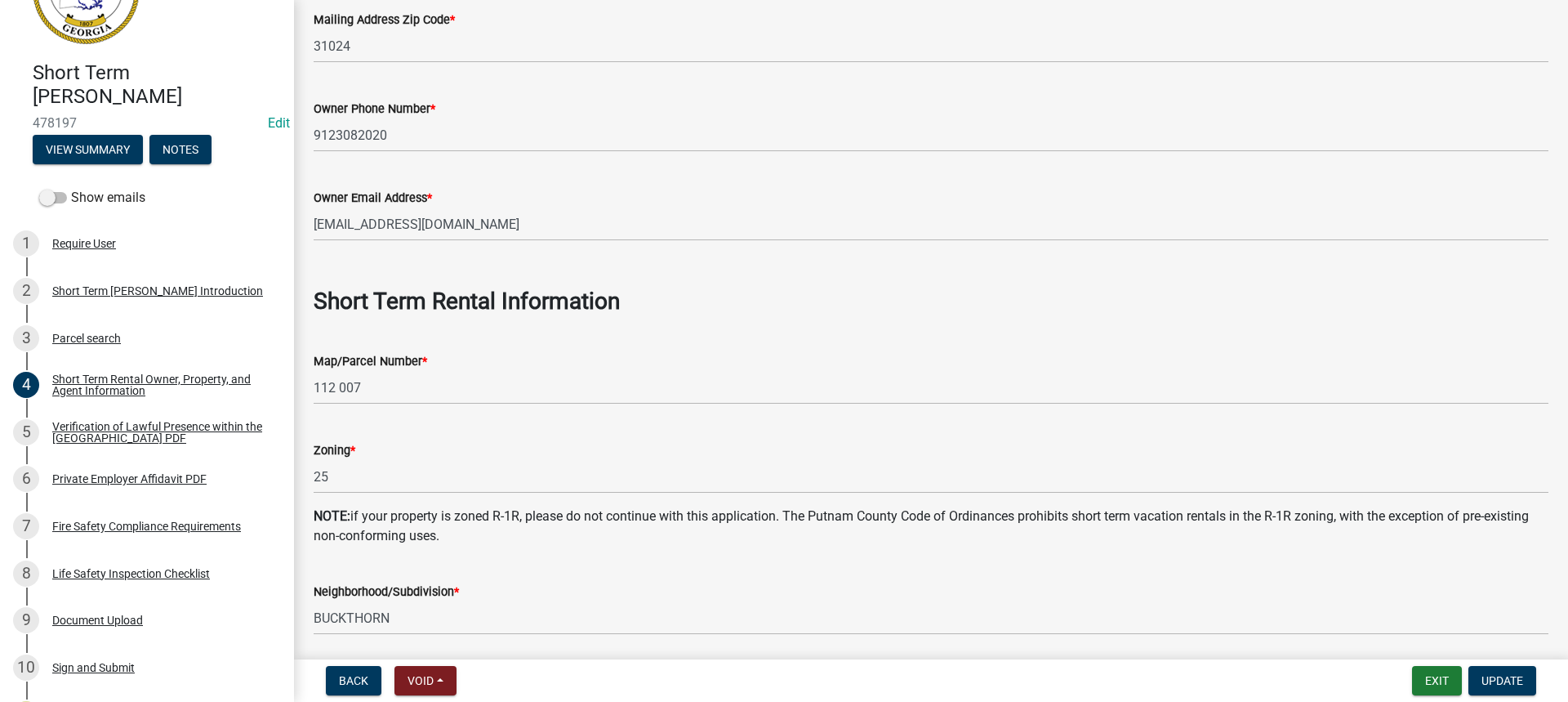
scroll to position [490, 0]
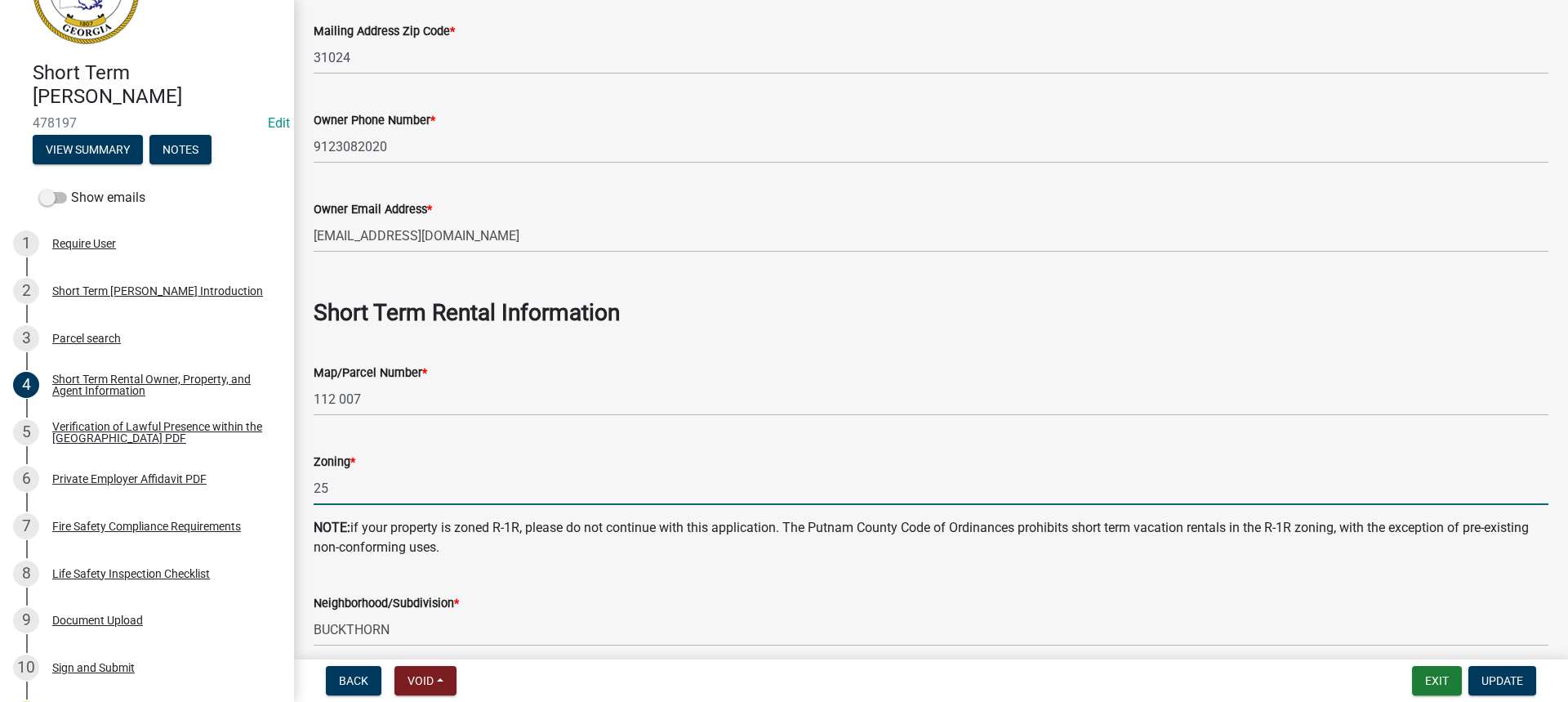
click at [344, 478] on input "25" at bounding box center [930, 488] width 1234 height 34
type input "2"
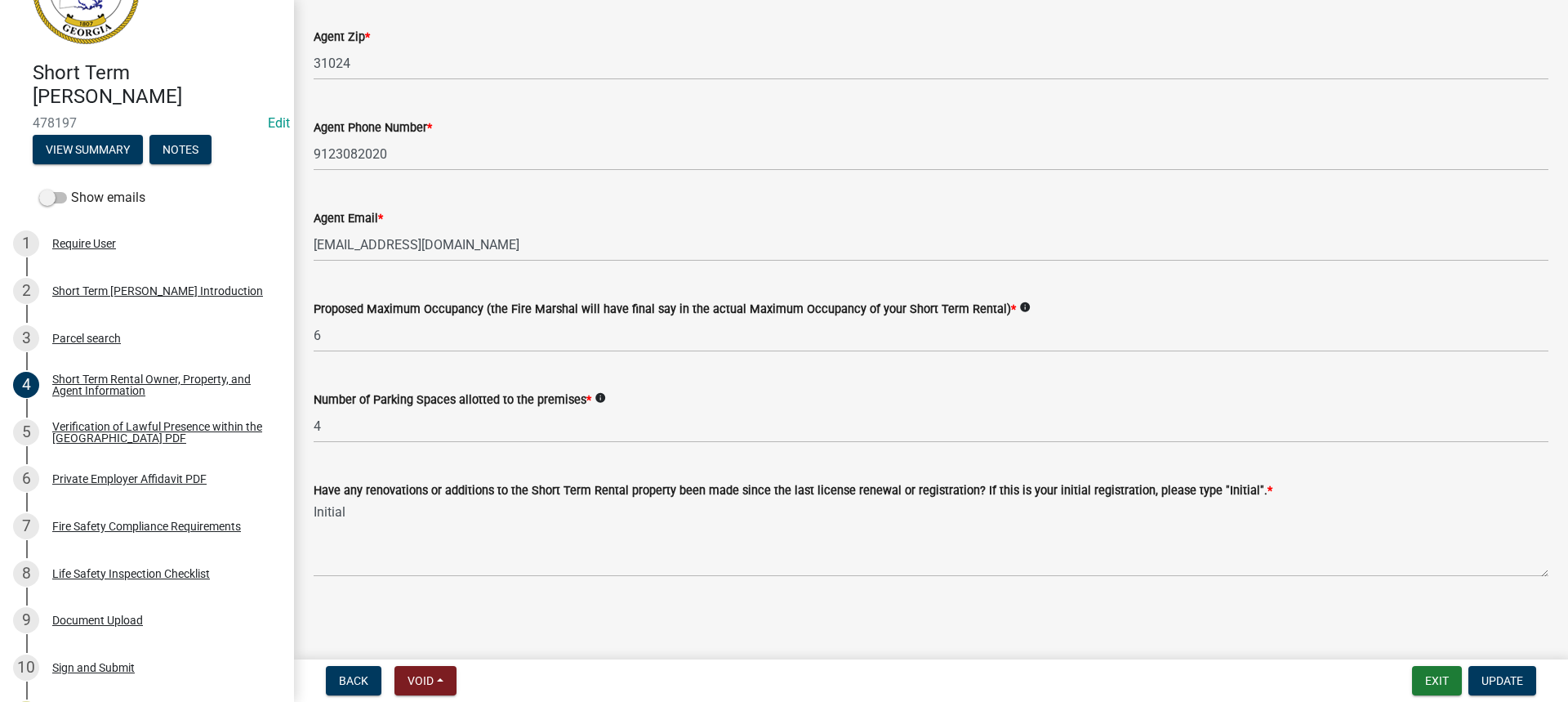
scroll to position [2544, 0]
type input "AG"
click at [1509, 687] on span "Update" at bounding box center [1502, 681] width 42 height 13
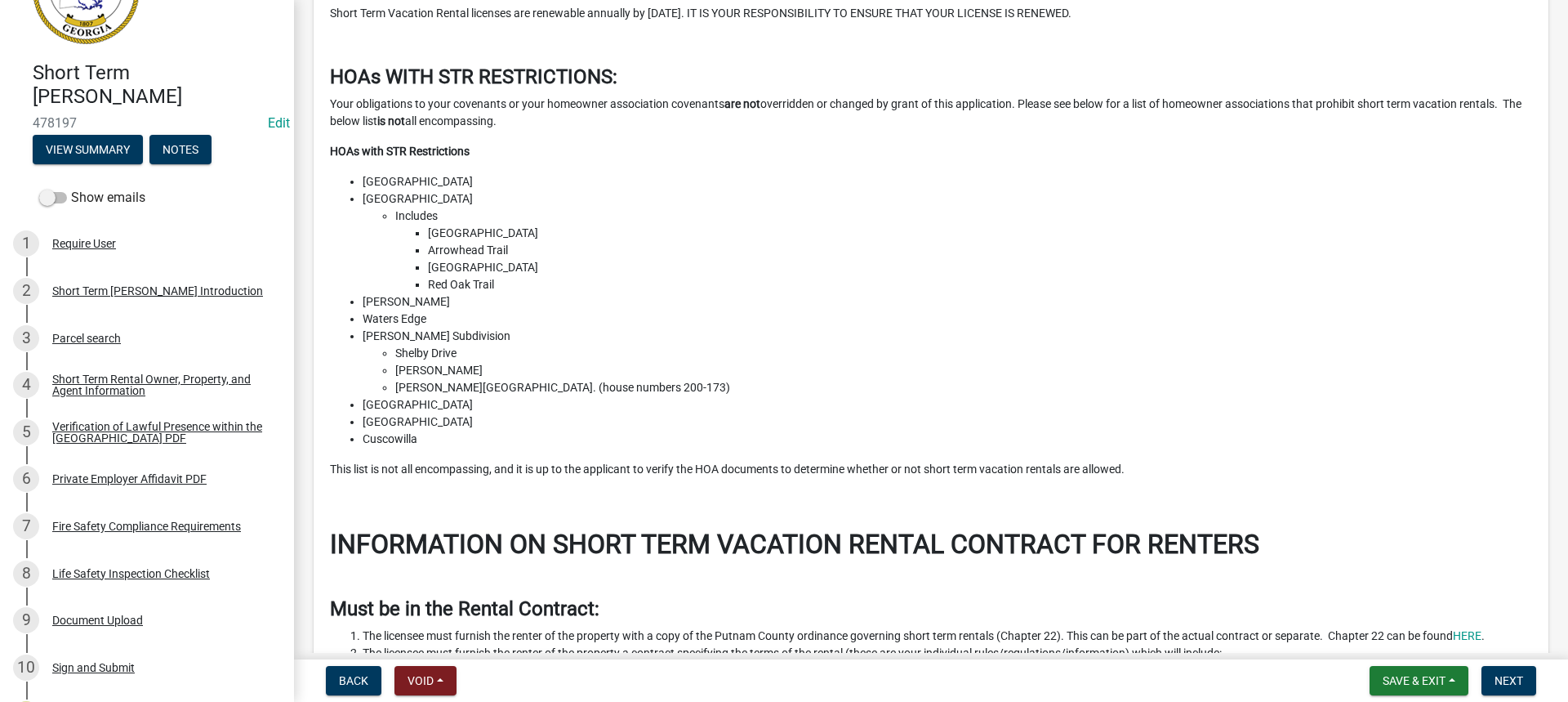
scroll to position [572, 0]
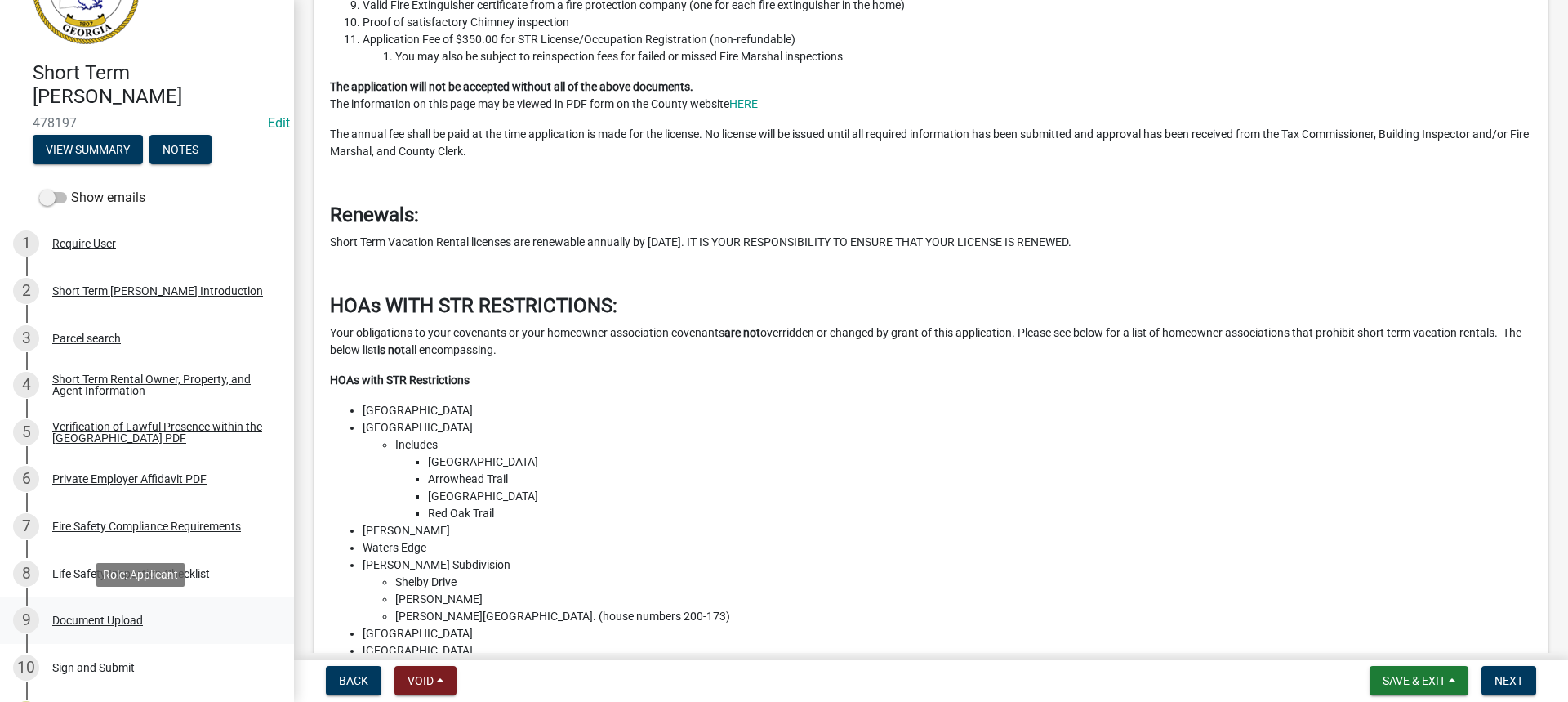
click at [86, 607] on div "9 Document Upload" at bounding box center [140, 620] width 255 height 26
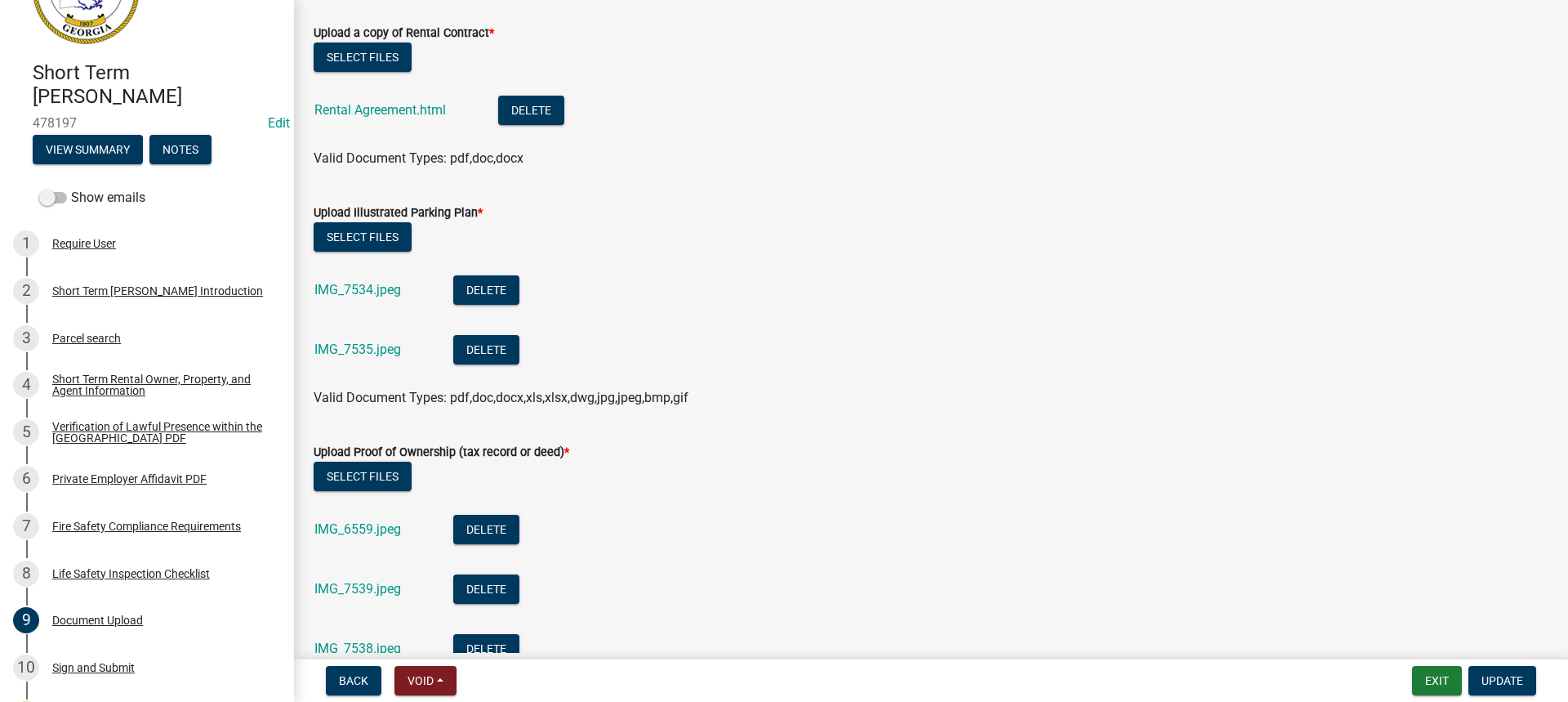
scroll to position [32, 0]
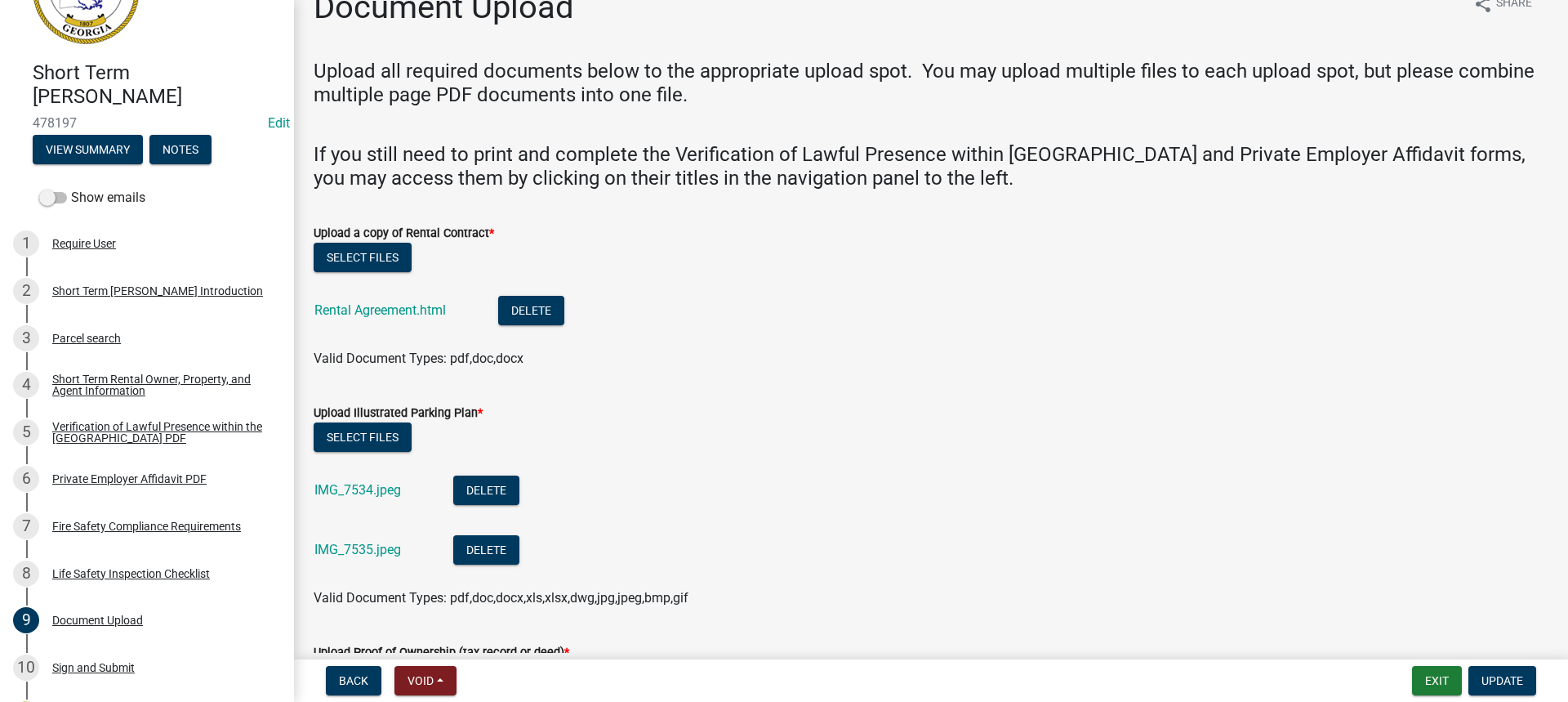
click at [380, 294] on li "Rental Agreement.html Delete" at bounding box center [930, 313] width 1234 height 59
click at [374, 304] on link "Rental Agreement.html" at bounding box center [379, 309] width 131 height 16
click at [105, 390] on div "Short Term Rental Owner, Property, and Agent Information" at bounding box center [159, 385] width 215 height 23
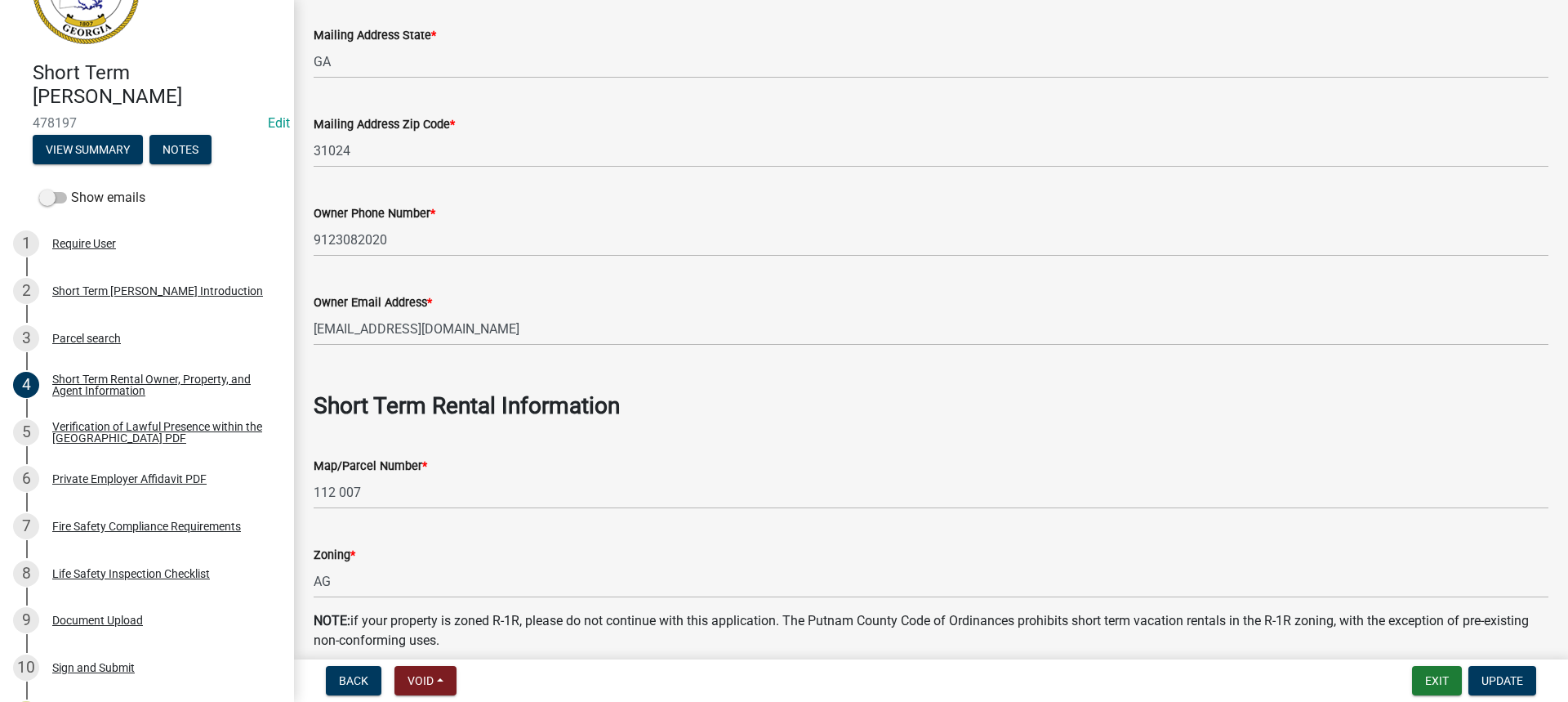
scroll to position [408, 0]
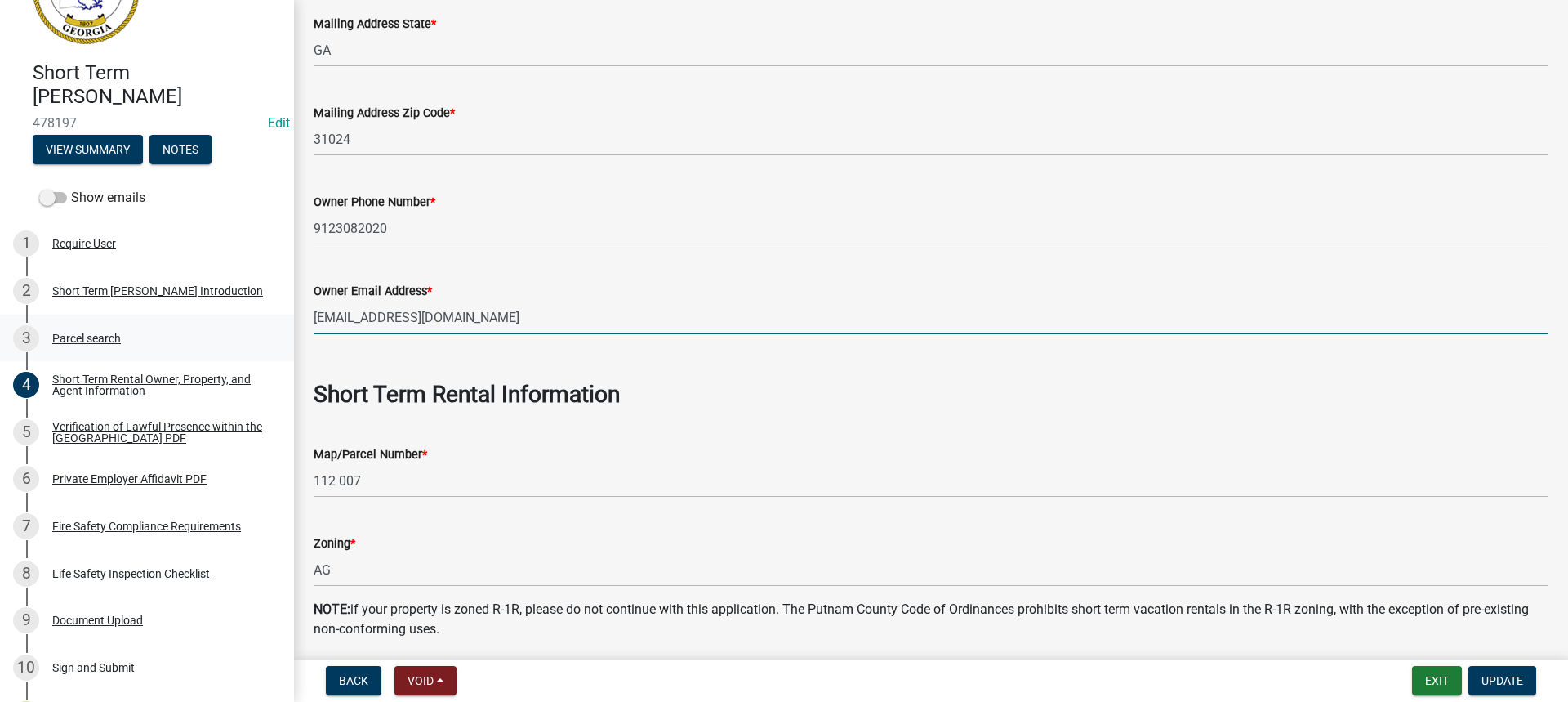
drag, startPoint x: 432, startPoint y: 317, endPoint x: 168, endPoint y: 316, distance: 264.0
click at [168, 316] on div "Short Term Rental Registration 478197 Edit View Summary Notes Show emails 1 Req…" at bounding box center [784, 351] width 1568 height 702
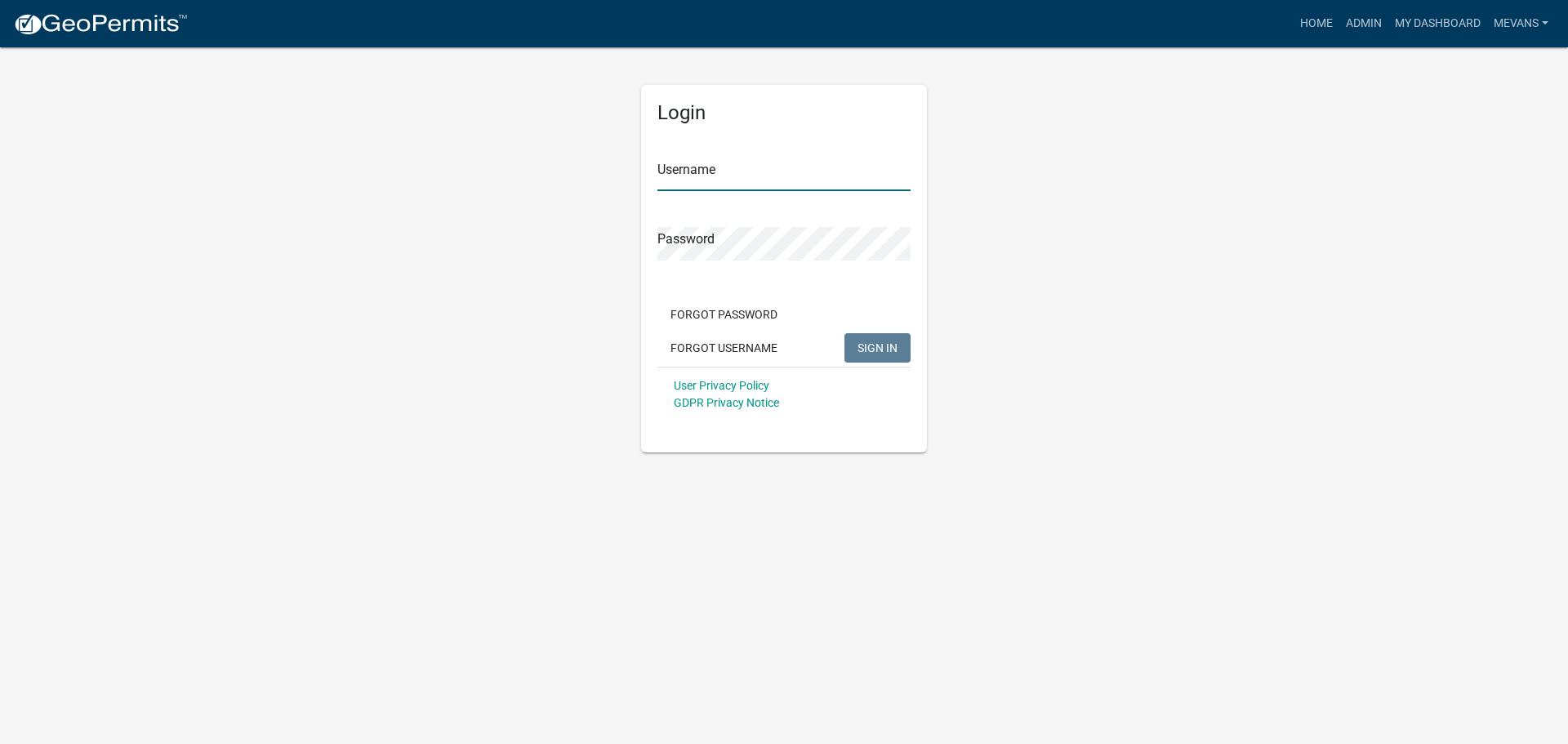
type input "Mevans"
click at [887, 351] on span "SIGN IN" at bounding box center [877, 347] width 40 height 13
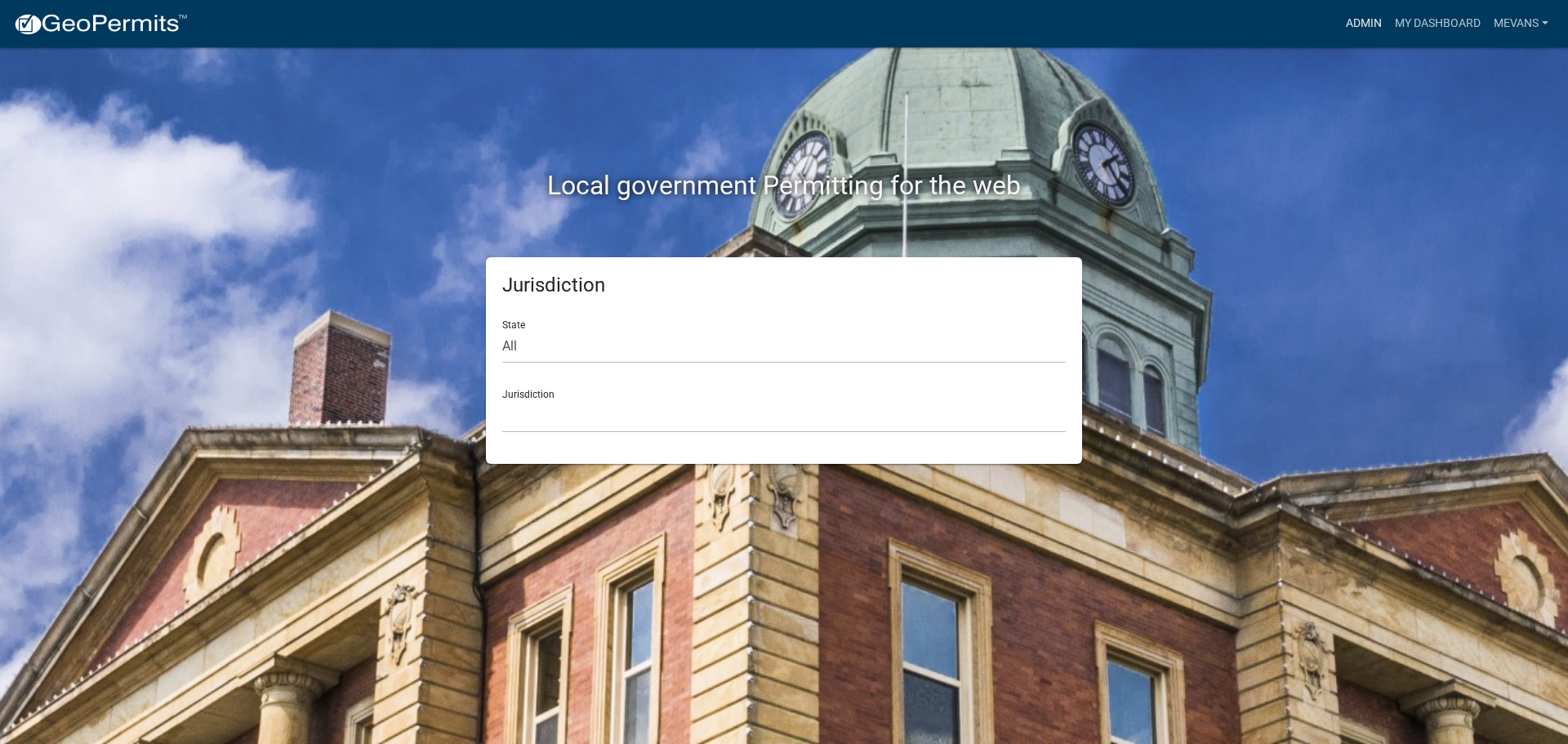
click at [1364, 17] on link "Admin" at bounding box center [1363, 24] width 49 height 31
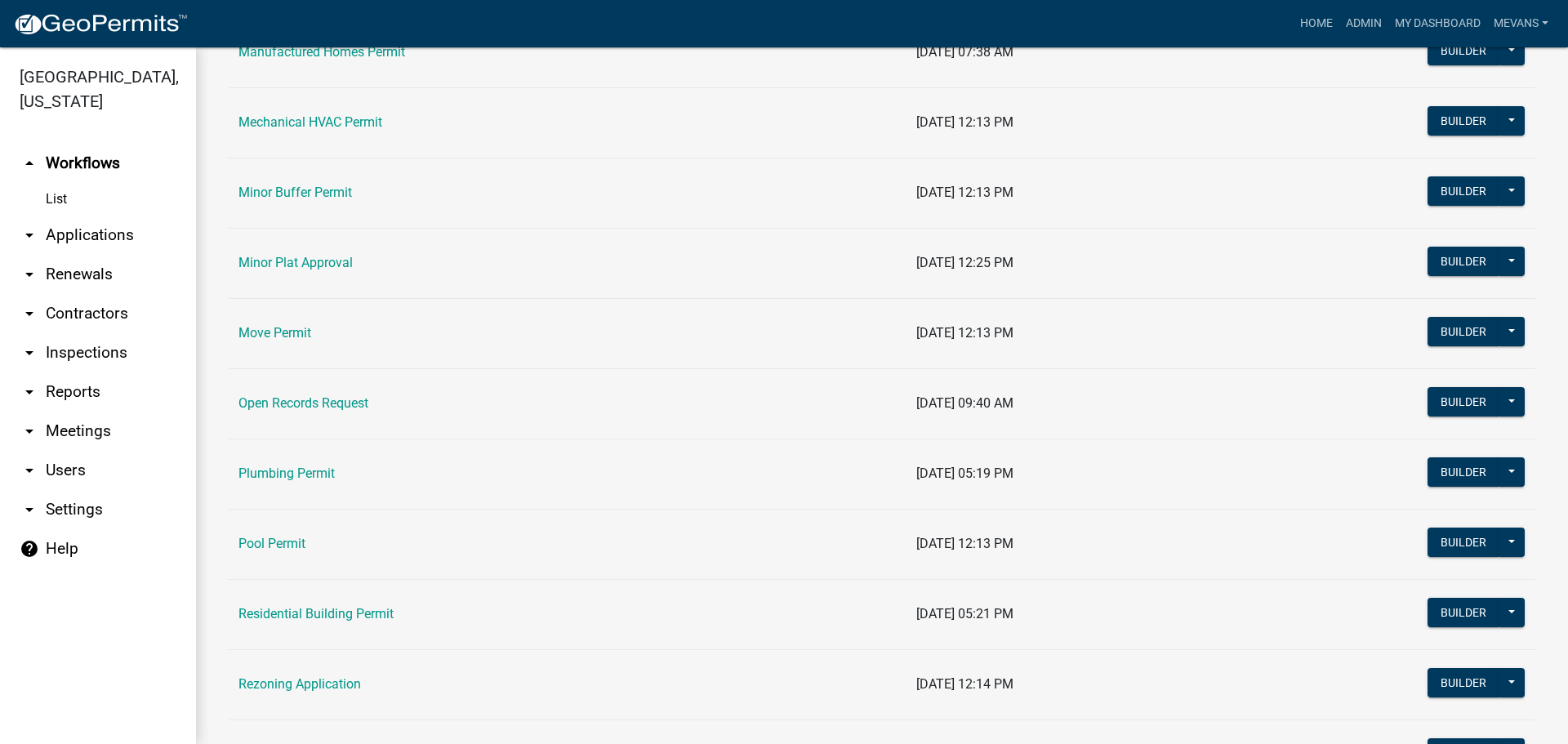
scroll to position [1797, 0]
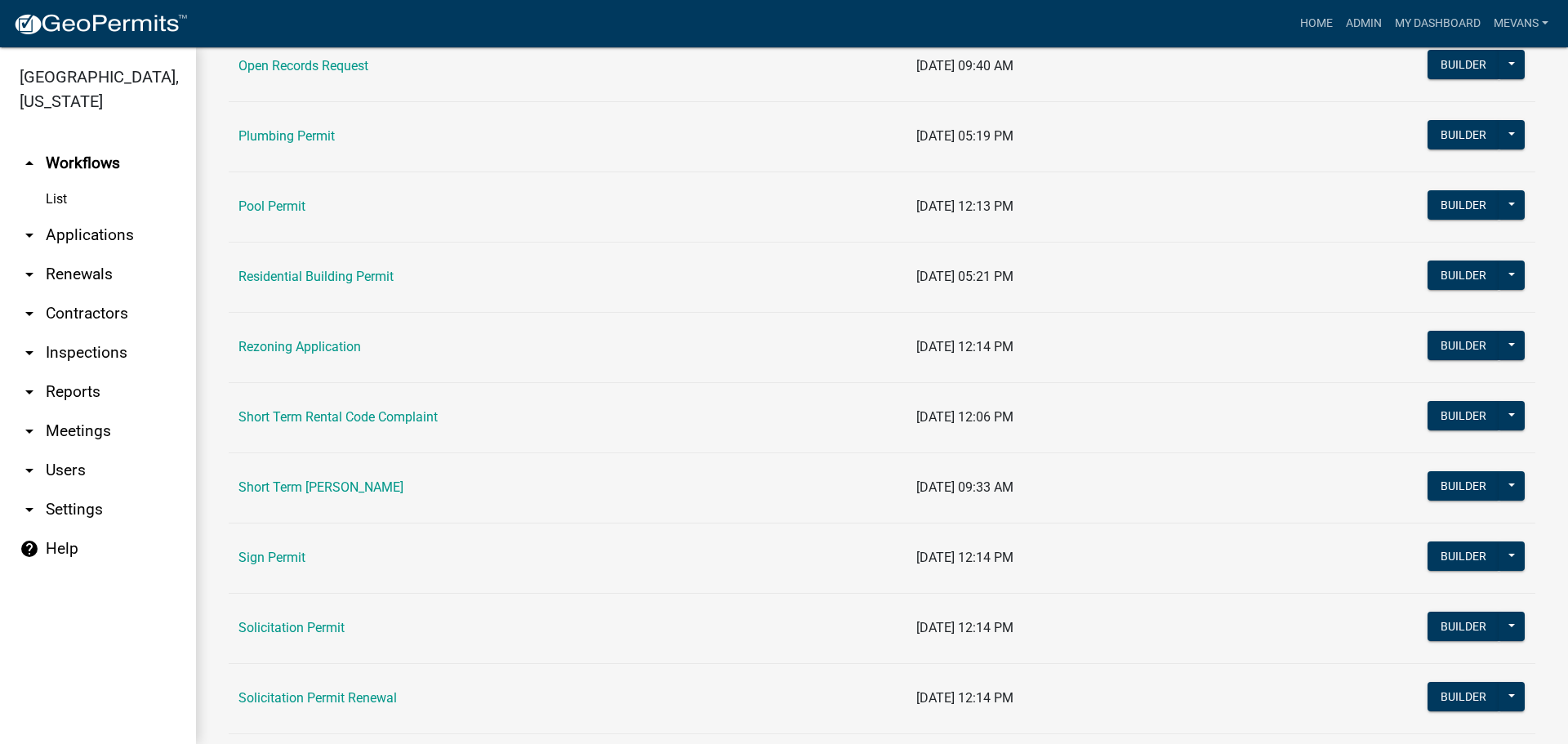
drag, startPoint x: 288, startPoint y: 480, endPoint x: 295, endPoint y: 475, distance: 8.6
click at [289, 480] on link "Short Term [PERSON_NAME]" at bounding box center [321, 487] width 165 height 16
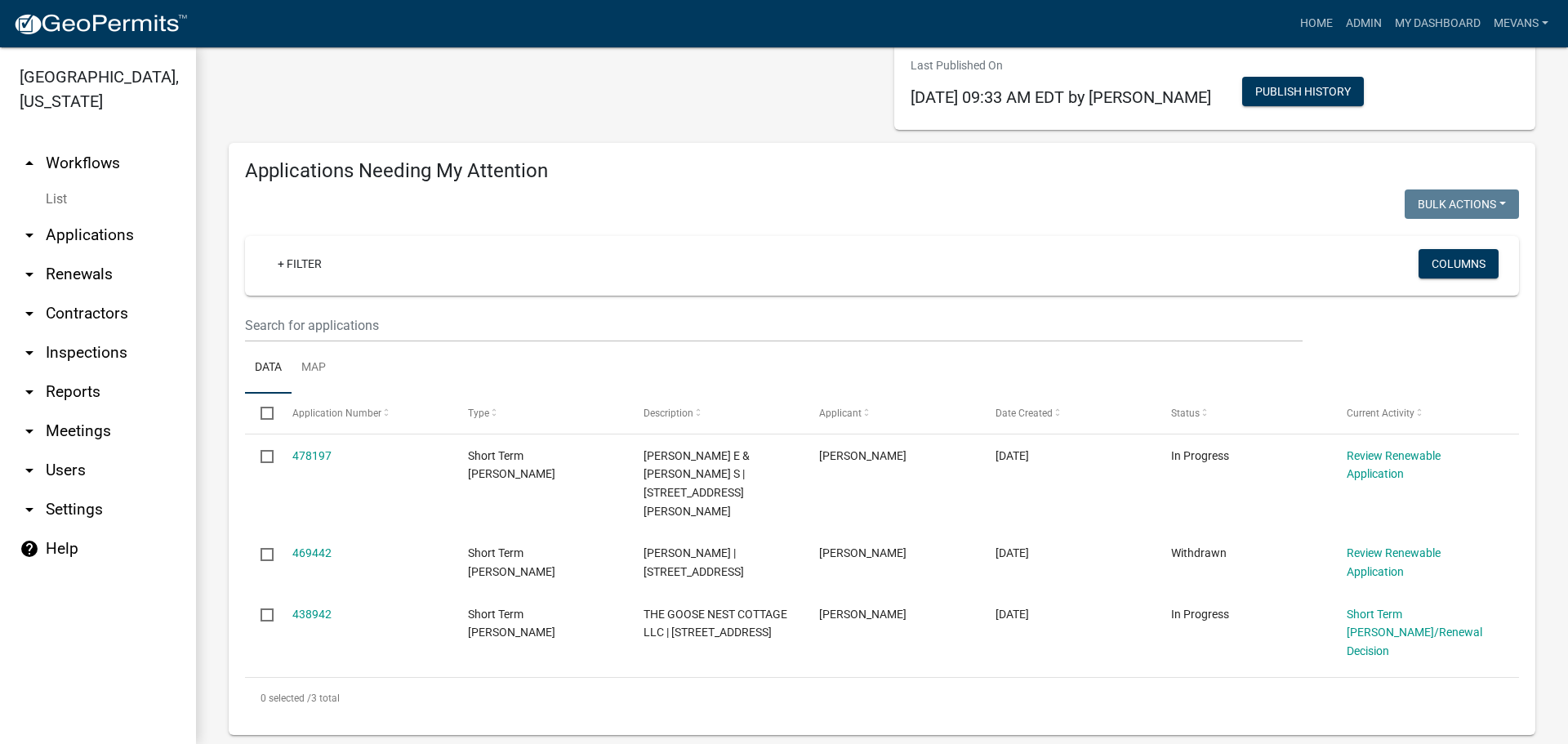
scroll to position [245, 0]
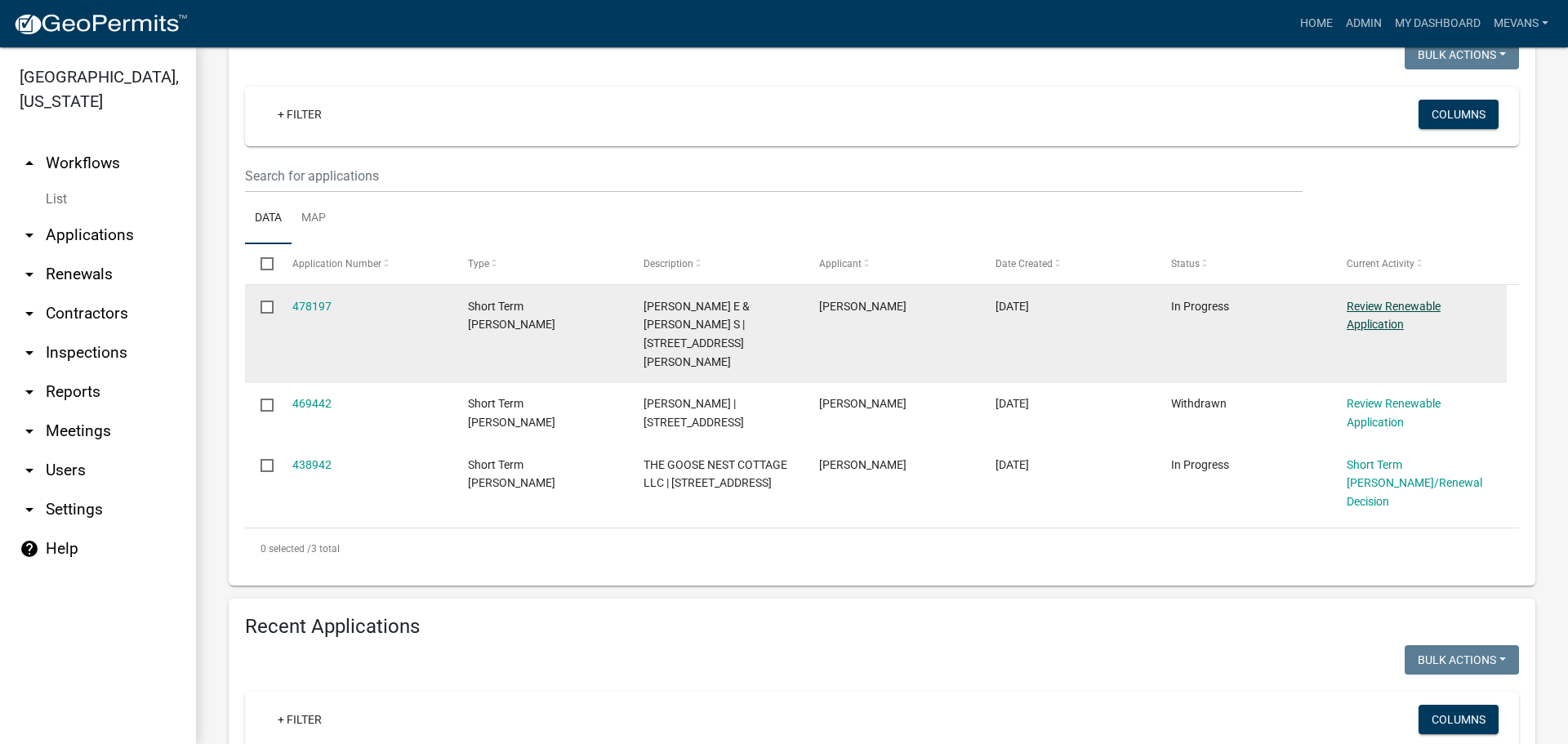
click at [1411, 305] on link "Review Renewable Application" at bounding box center [1393, 315] width 94 height 32
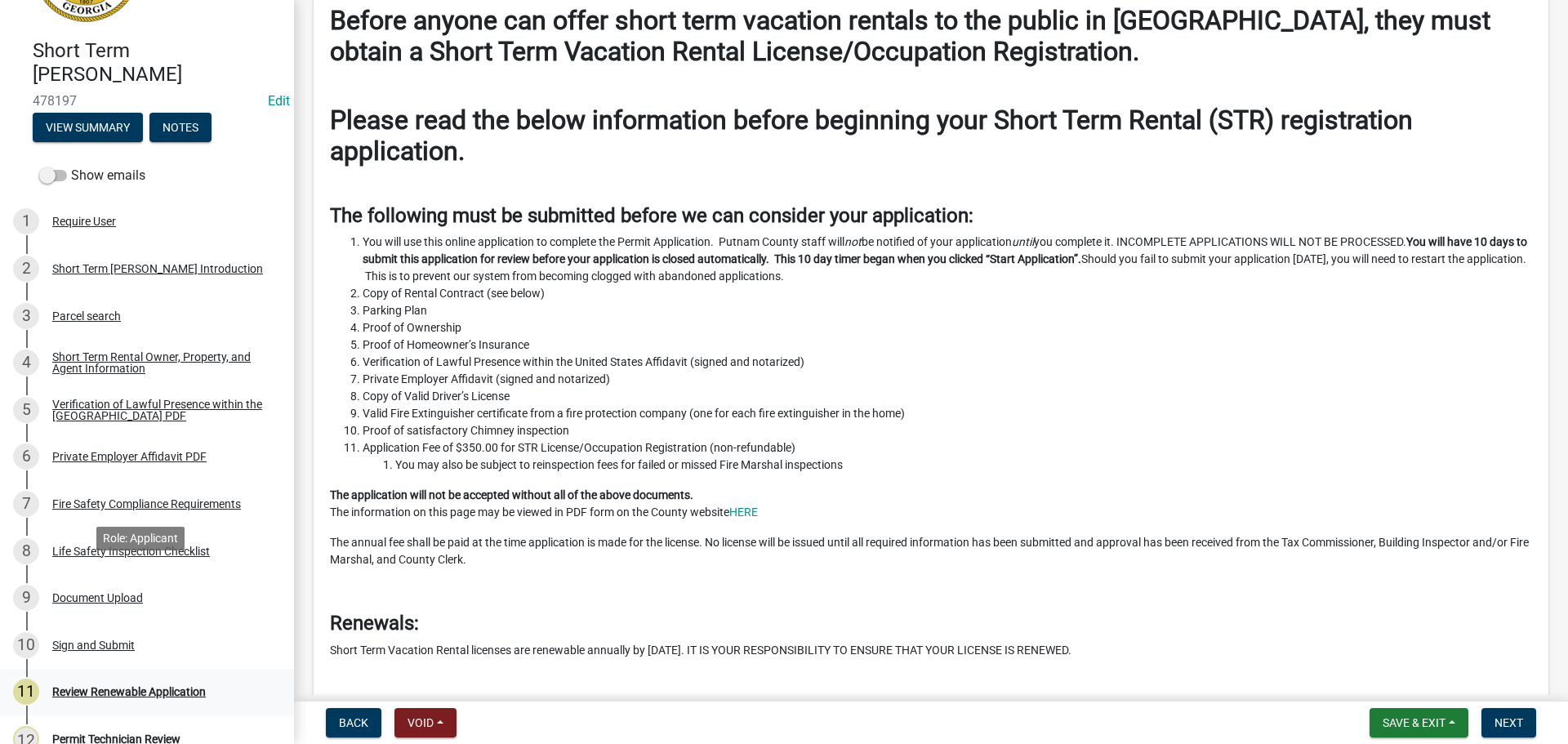
scroll to position [163, 0]
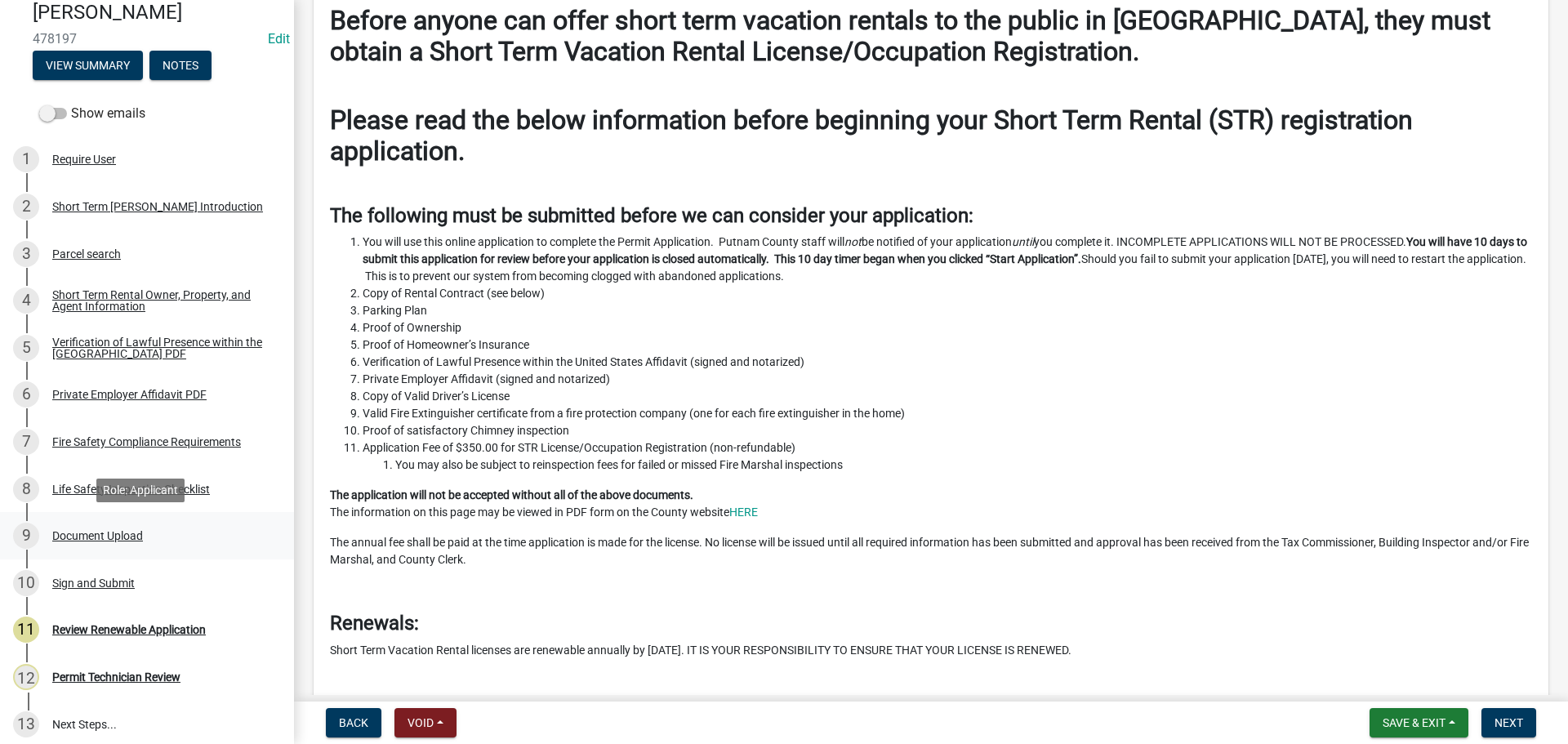
click at [106, 530] on div "Document Upload" at bounding box center [97, 536] width 91 height 12
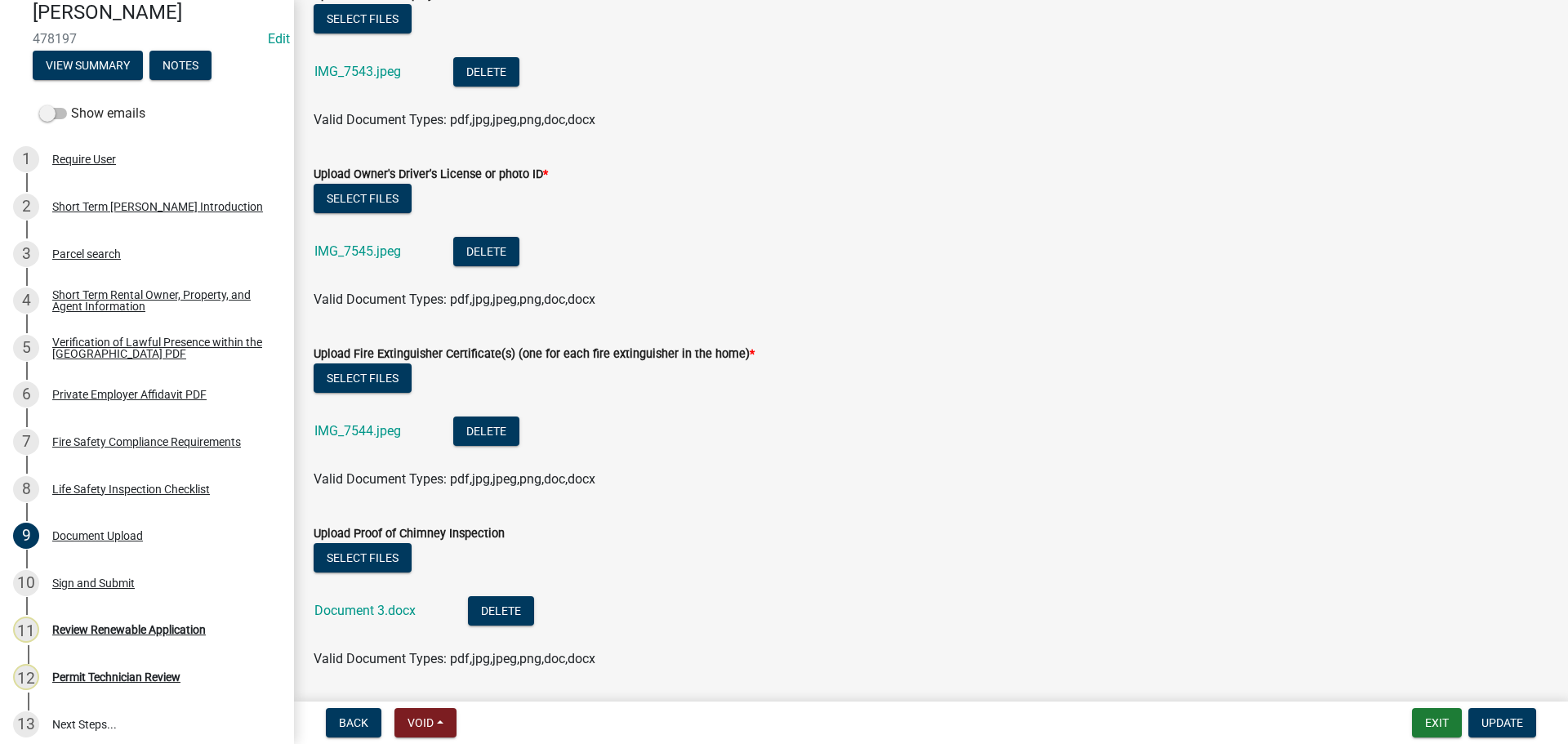
scroll to position [1579, 0]
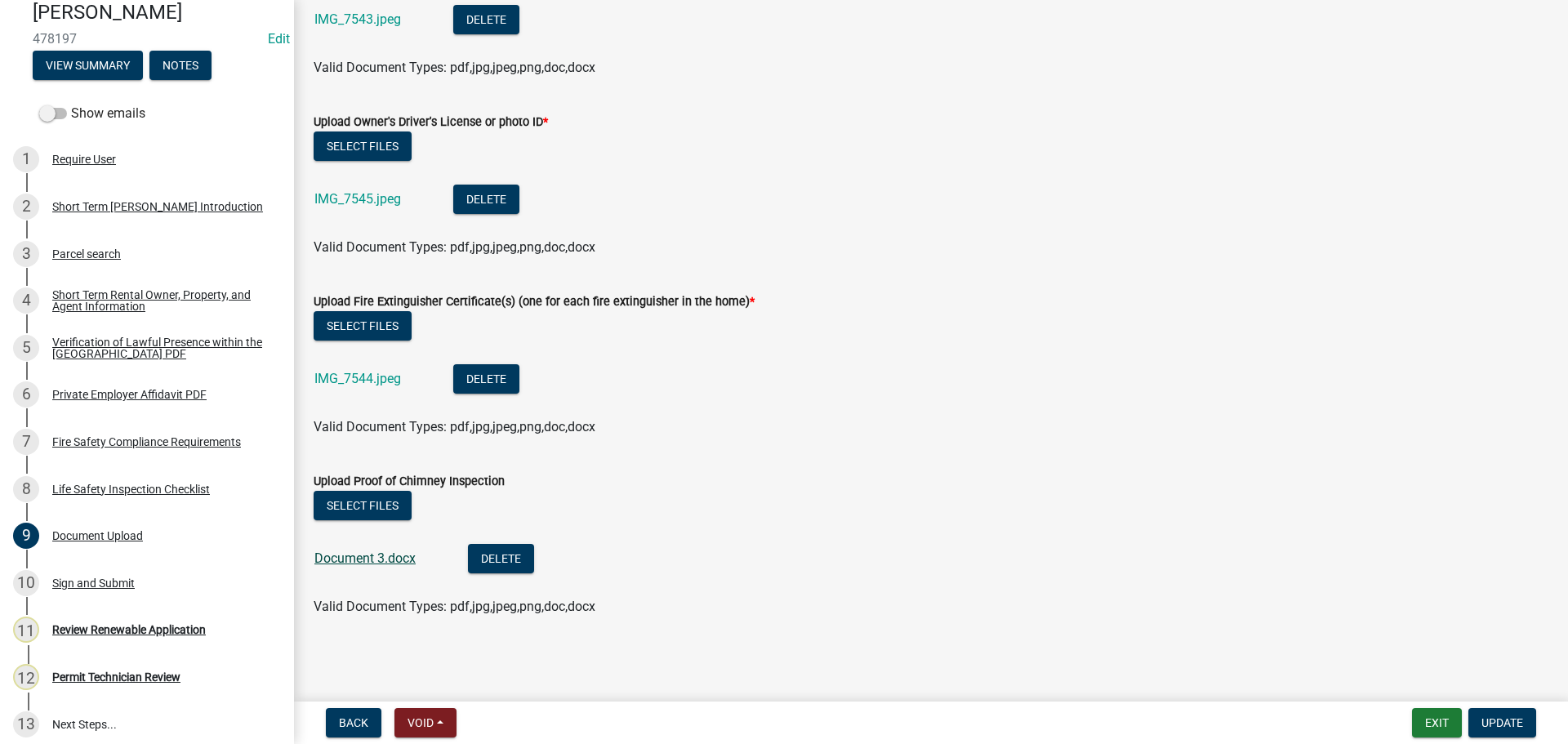
click at [331, 555] on link "Document 3.docx" at bounding box center [364, 558] width 101 height 16
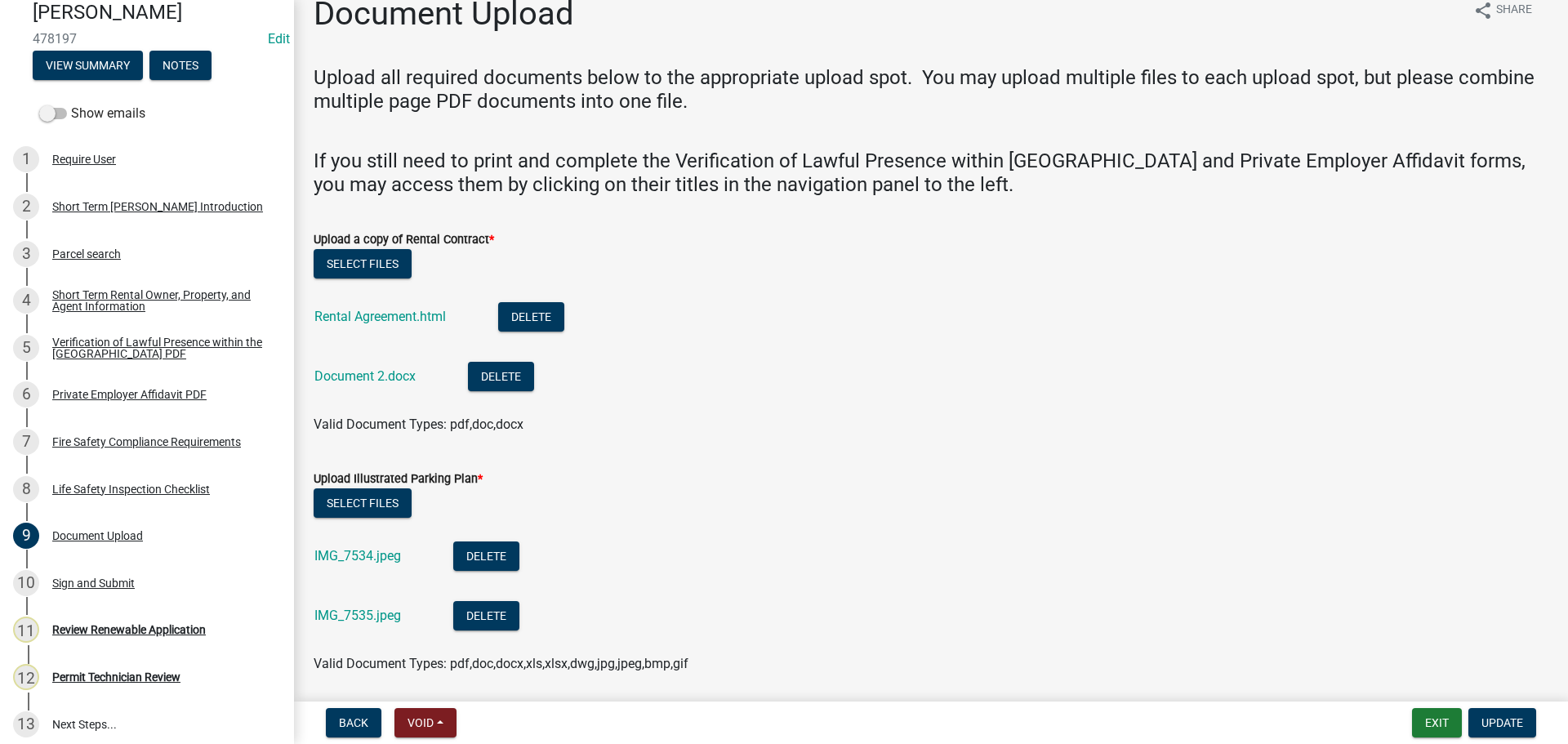
scroll to position [0, 0]
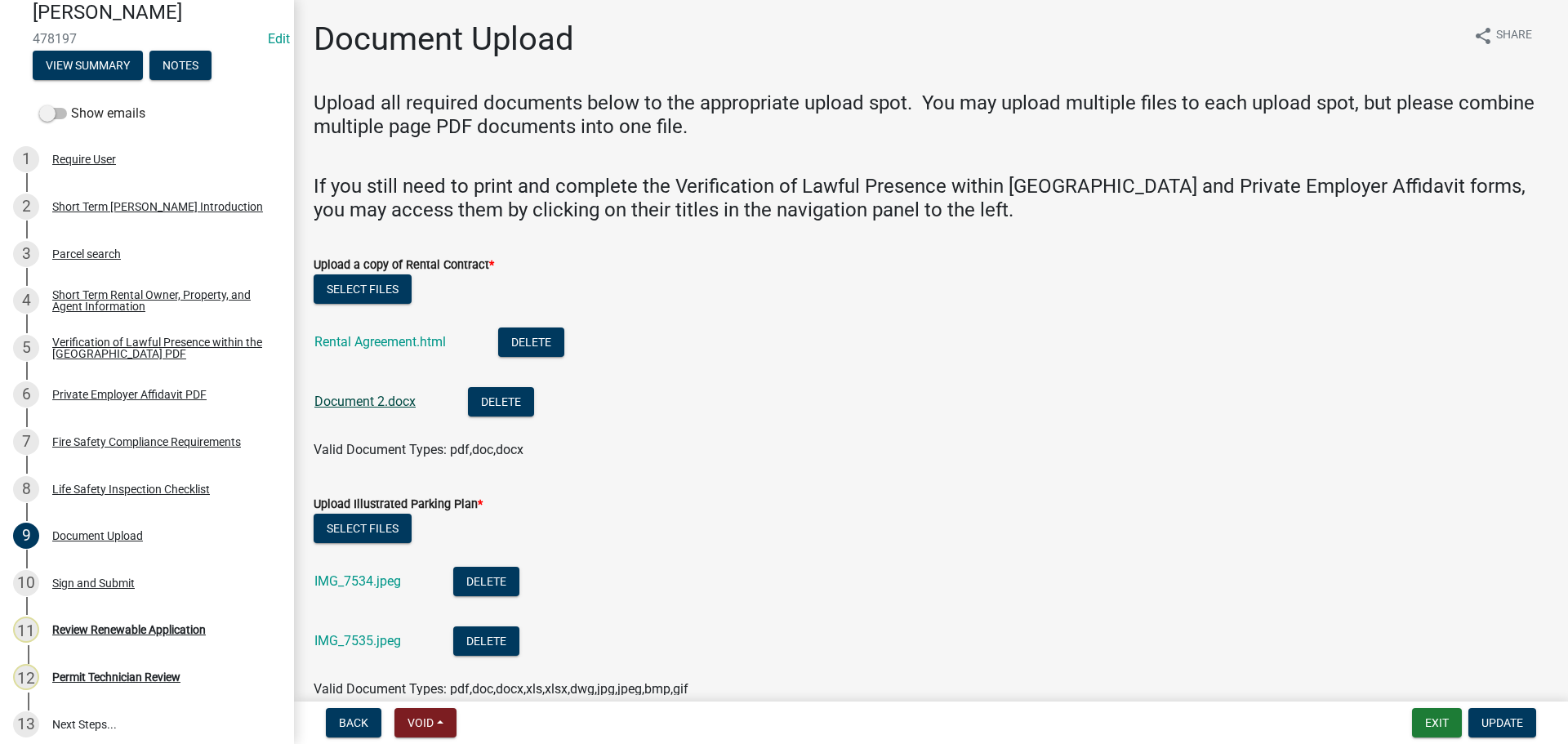
click at [382, 405] on link "Document 2.docx" at bounding box center [364, 401] width 101 height 16
click at [1494, 710] on button "Update" at bounding box center [1502, 723] width 68 height 30
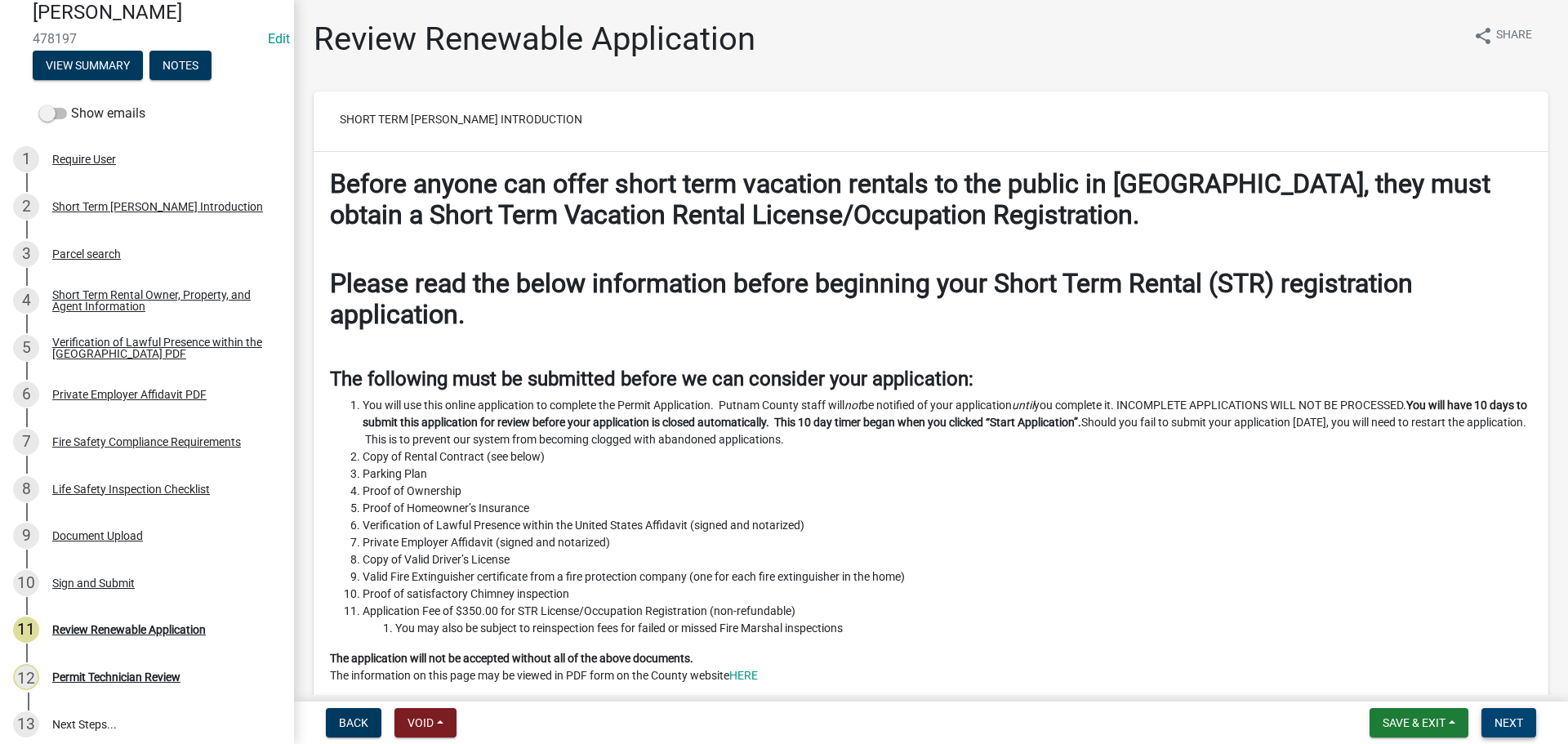
click at [1510, 722] on span "Next" at bounding box center [1508, 723] width 29 height 13
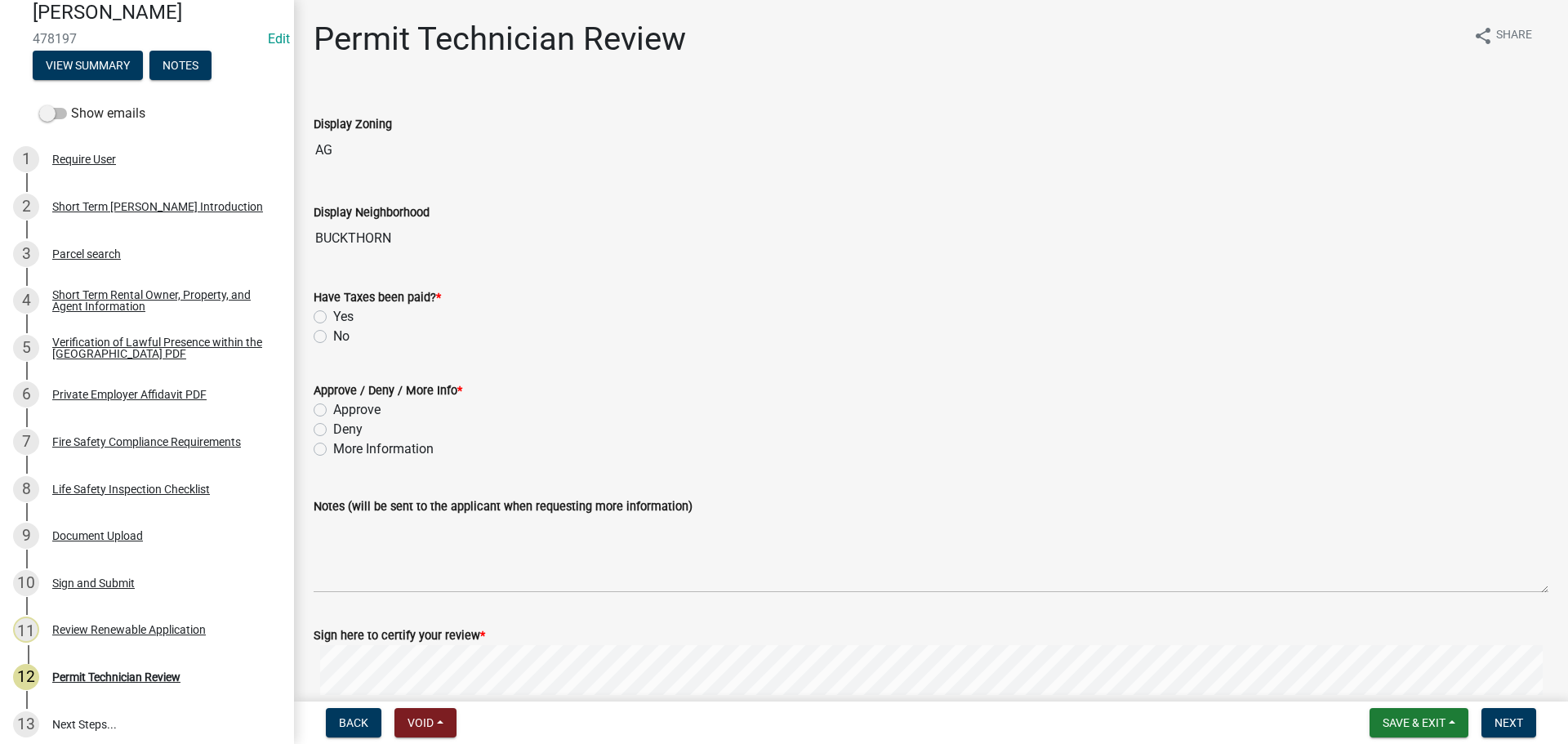
click at [333, 322] on label "Yes" at bounding box center [343, 317] width 21 height 20
click at [333, 318] on input "Yes" at bounding box center [338, 312] width 11 height 11
radio input "true"
click at [333, 410] on label "Approve" at bounding box center [356, 410] width 47 height 20
click at [333, 410] on input "Approve" at bounding box center [338, 405] width 11 height 11
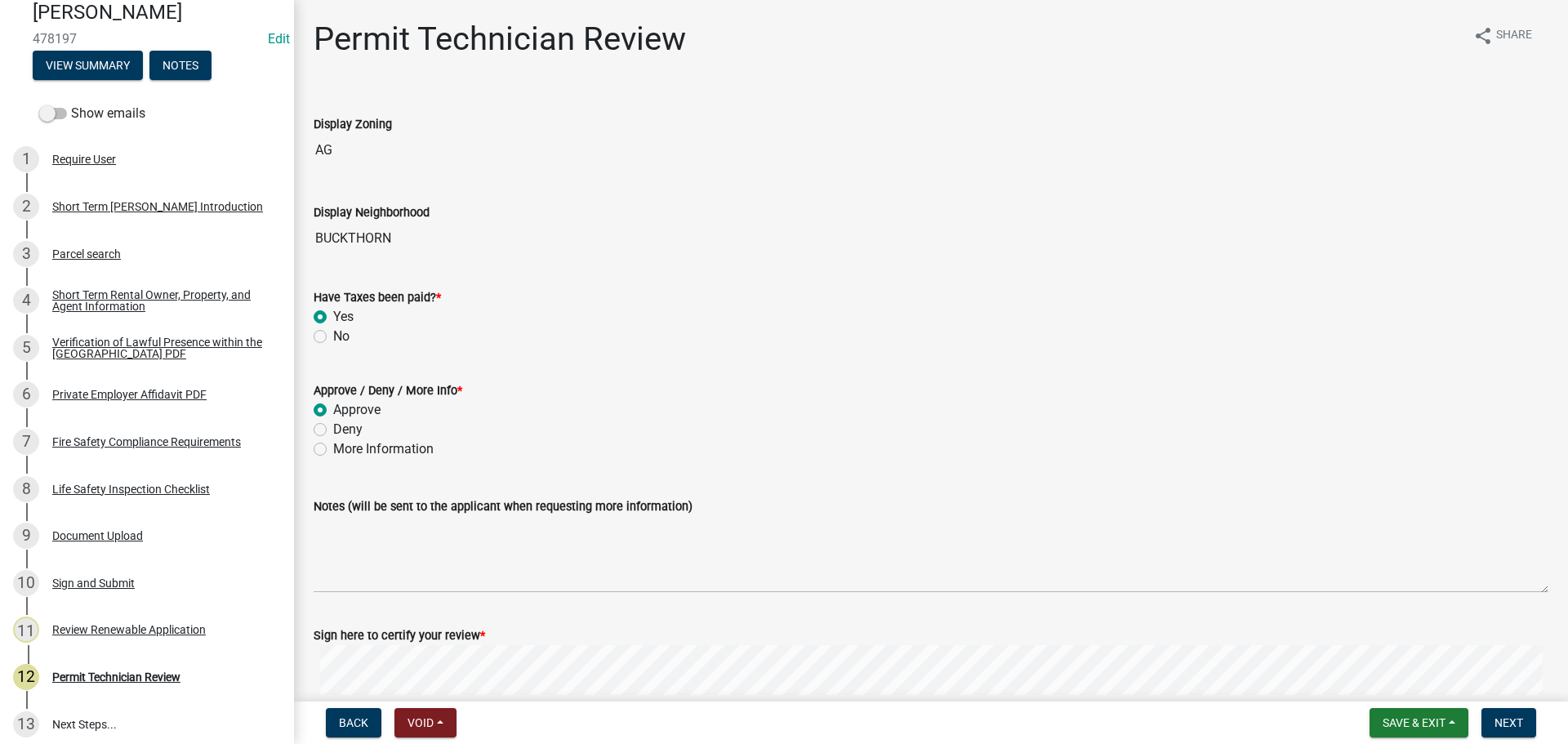
radio input "true"
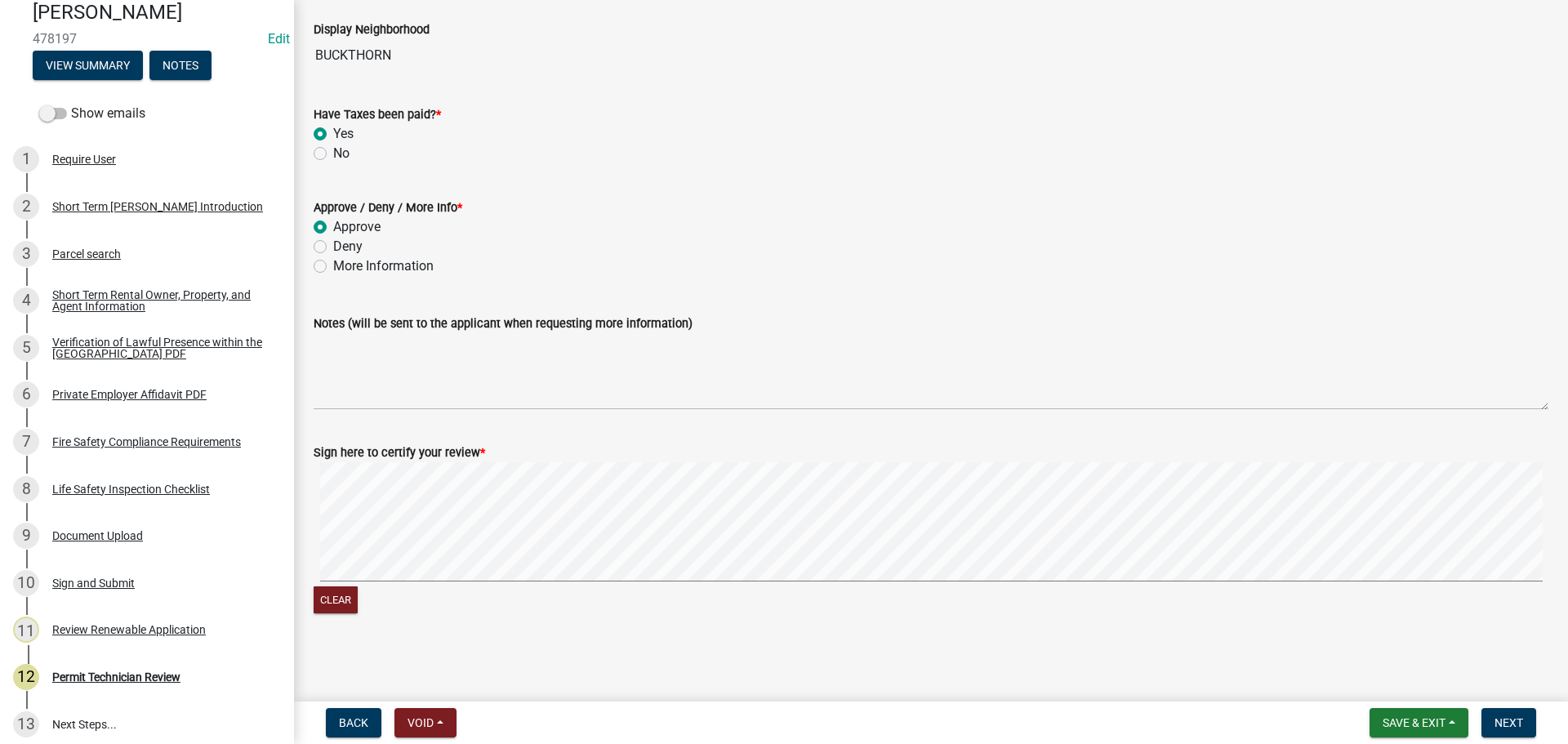
scroll to position [184, 0]
click at [1018, 584] on signature-pad at bounding box center [930, 524] width 1234 height 125
click at [1523, 723] on span "Next" at bounding box center [1508, 723] width 29 height 13
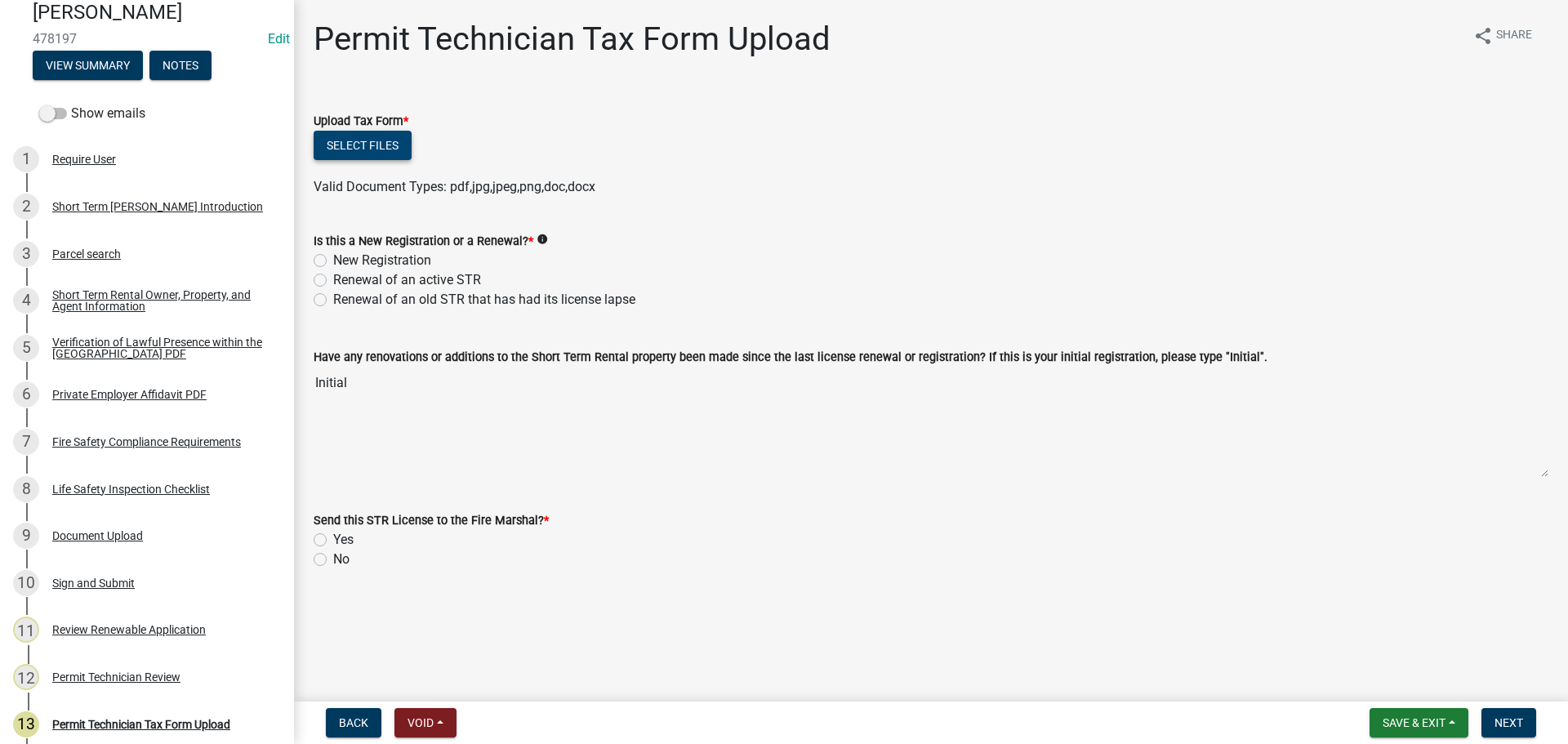
click at [358, 150] on button "Select files" at bounding box center [362, 145] width 98 height 30
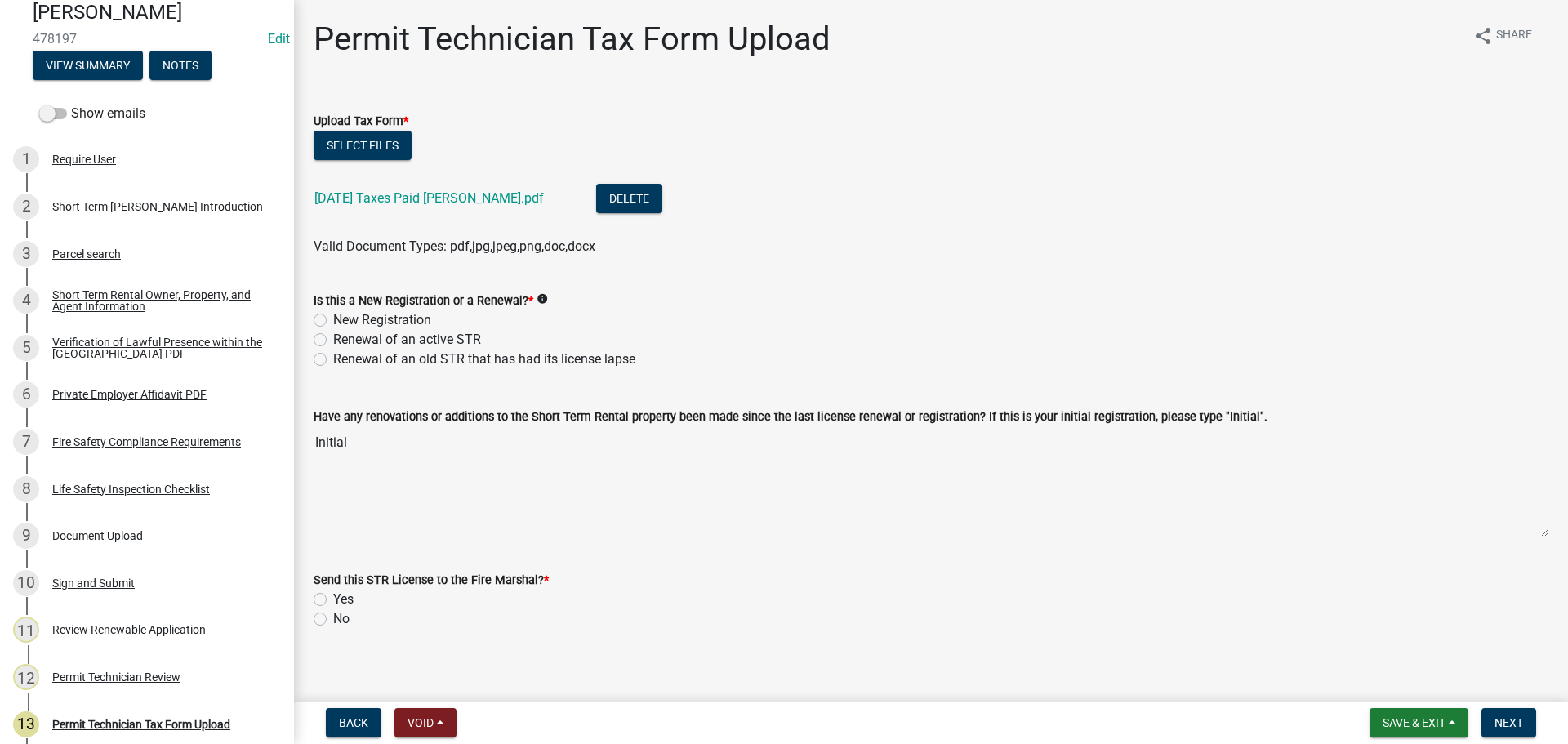
click at [333, 318] on label "New Registration" at bounding box center [382, 320] width 98 height 20
click at [333, 318] on input "New Registration" at bounding box center [338, 315] width 11 height 11
radio input "true"
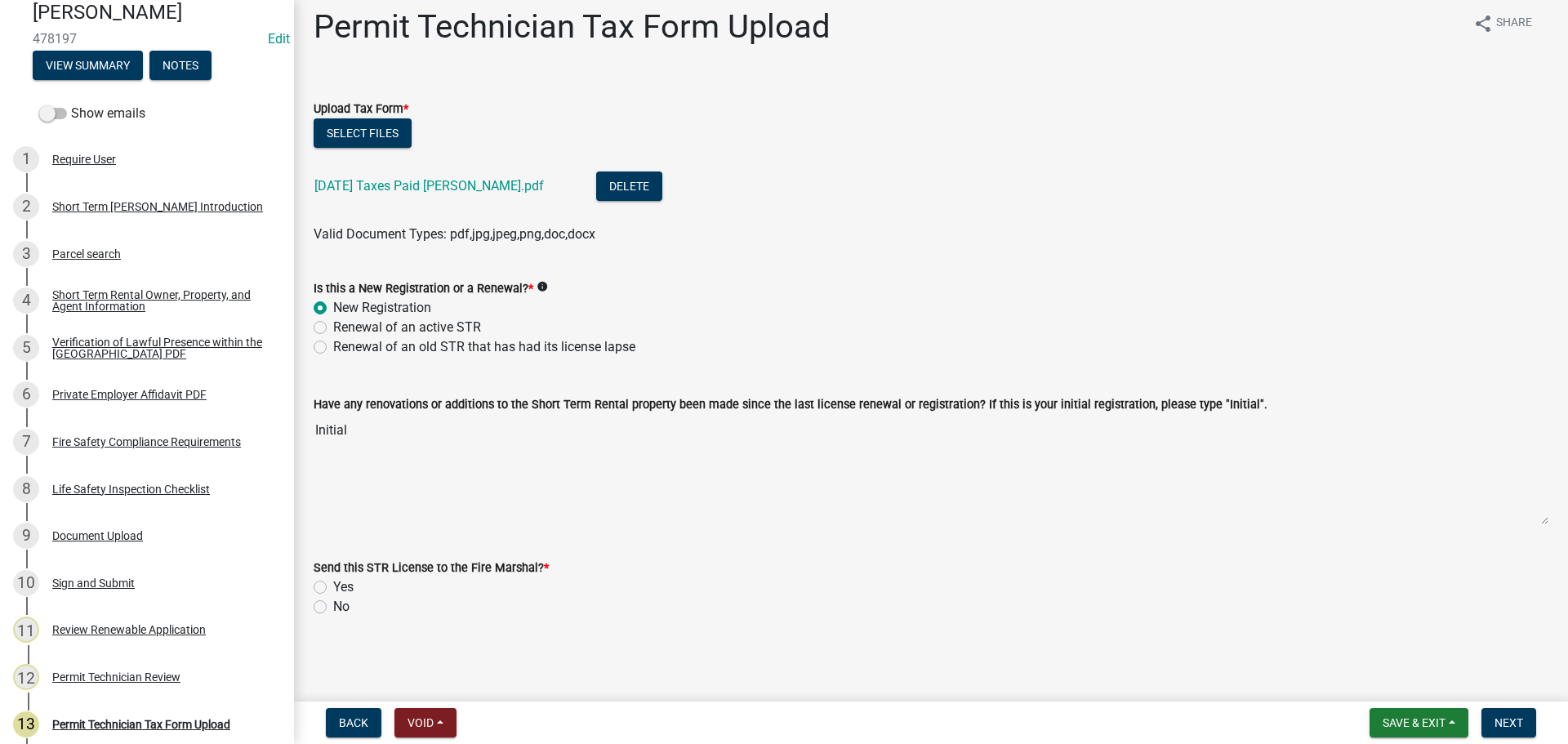
click at [333, 587] on label "Yes" at bounding box center [343, 587] width 21 height 20
click at [333, 587] on input "Yes" at bounding box center [338, 582] width 11 height 11
radio input "true"
click at [1505, 720] on span "Next" at bounding box center [1508, 723] width 29 height 13
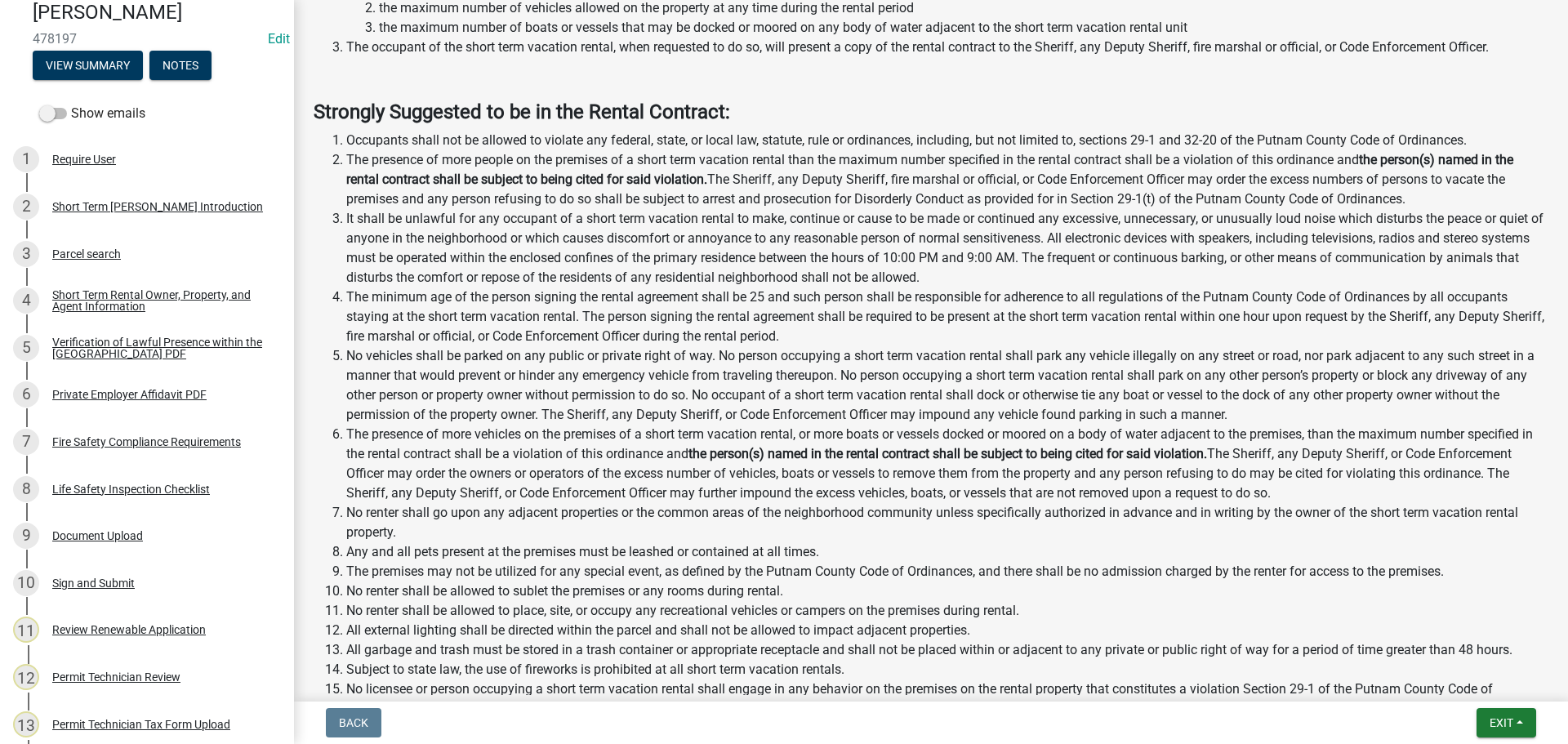
scroll to position [2076, 0]
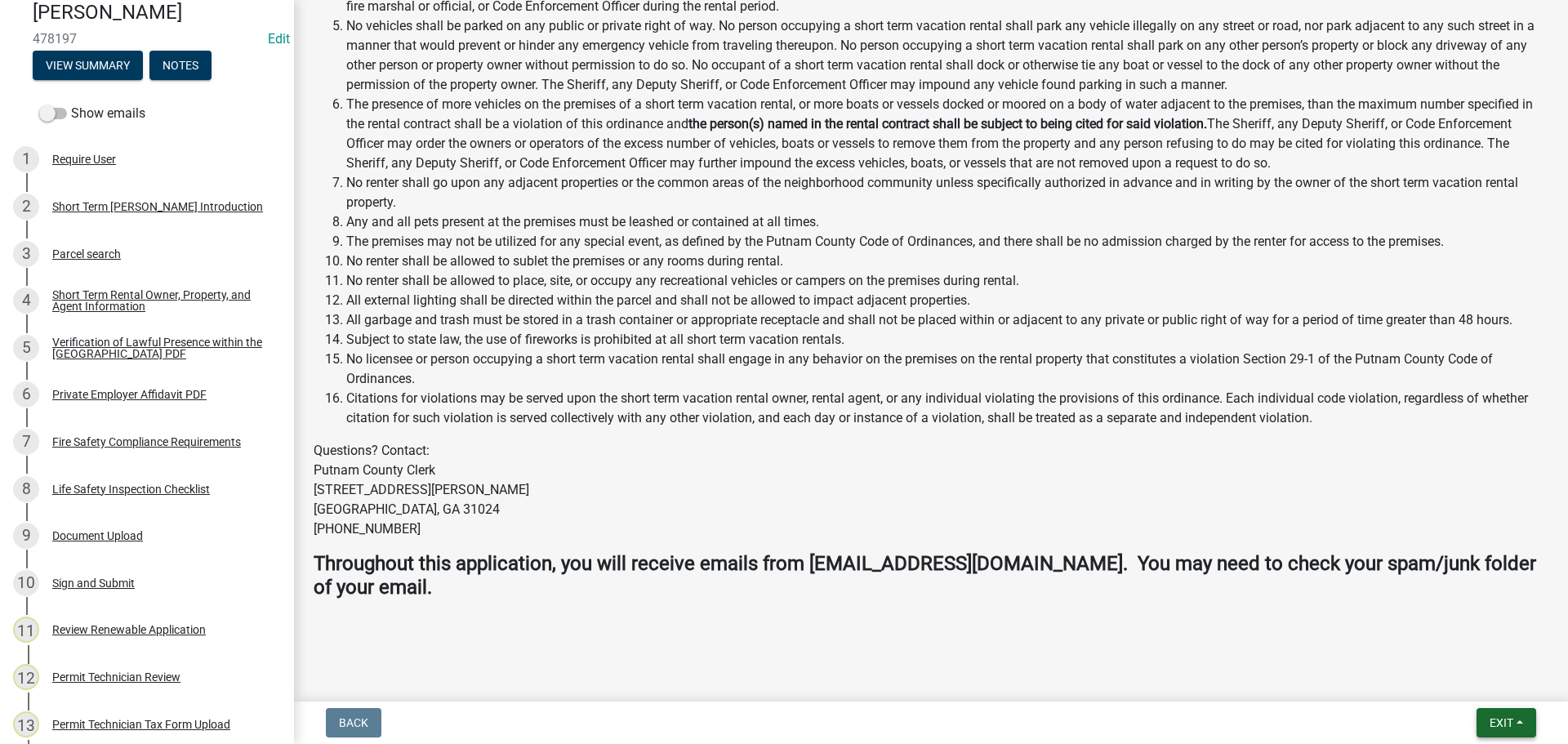
click at [1503, 723] on span "Exit" at bounding box center [1500, 723] width 24 height 13
click at [1467, 683] on button "Save & Exit" at bounding box center [1470, 680] width 130 height 40
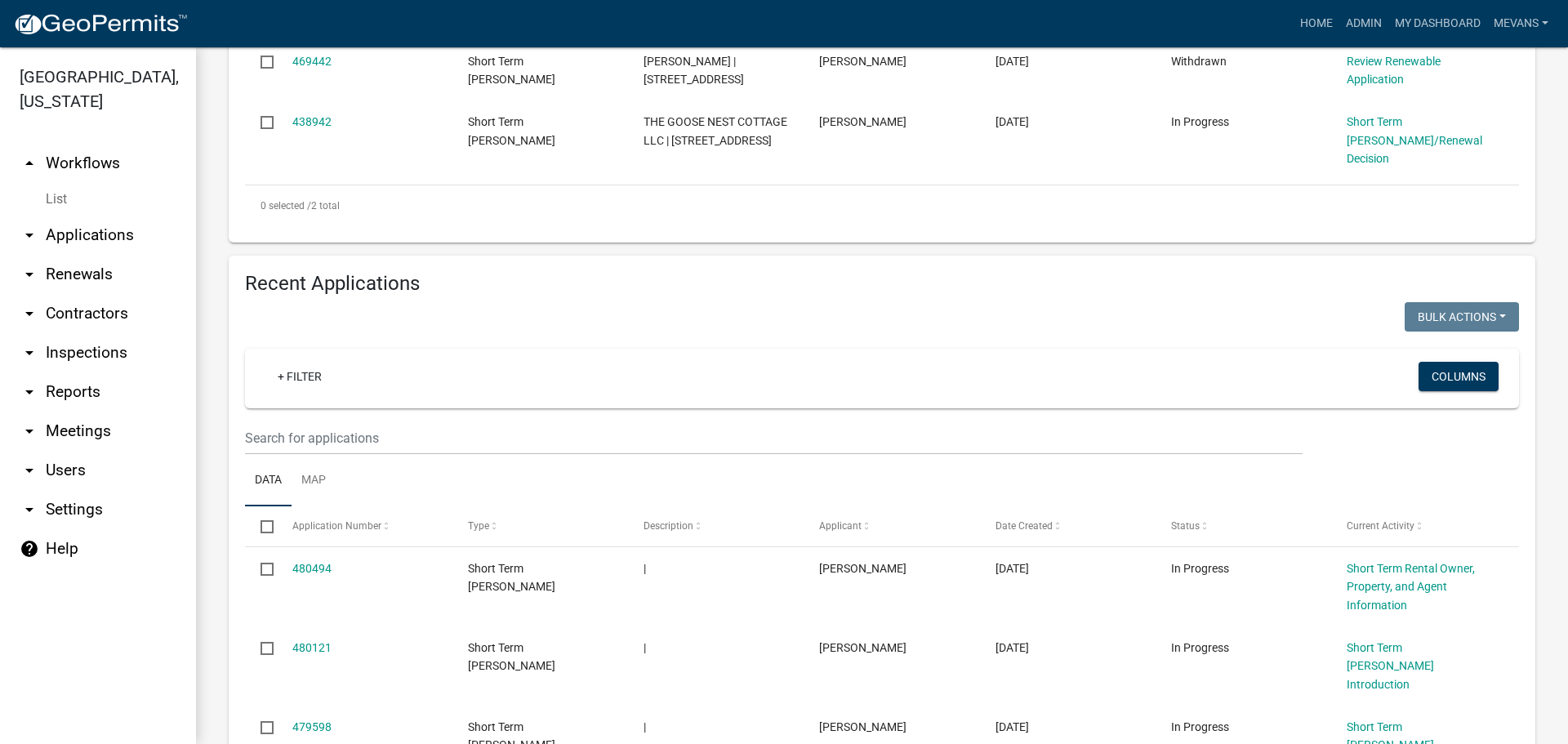
scroll to position [653, 0]
